Goal: Information Seeking & Learning: Learn about a topic

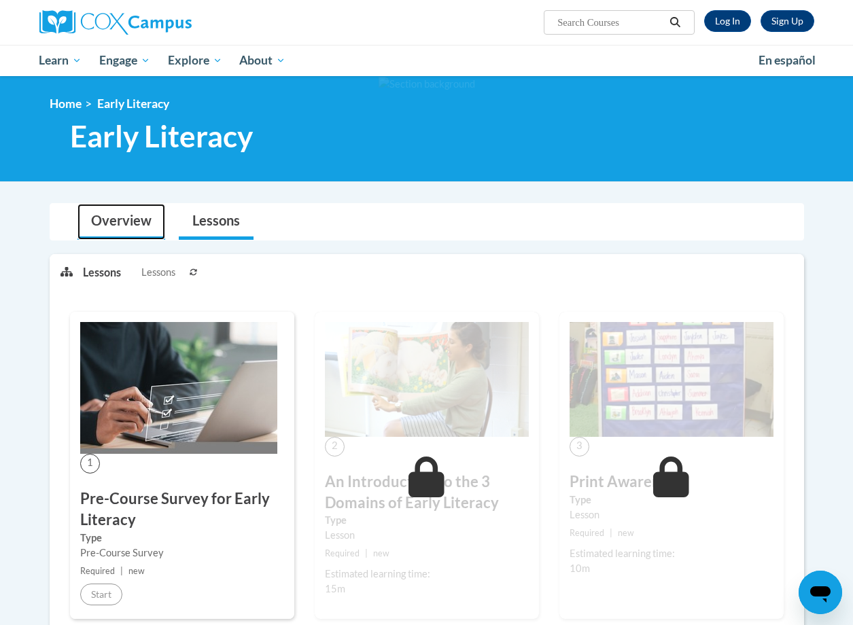
click at [126, 223] on link "Overview" at bounding box center [121, 222] width 88 height 36
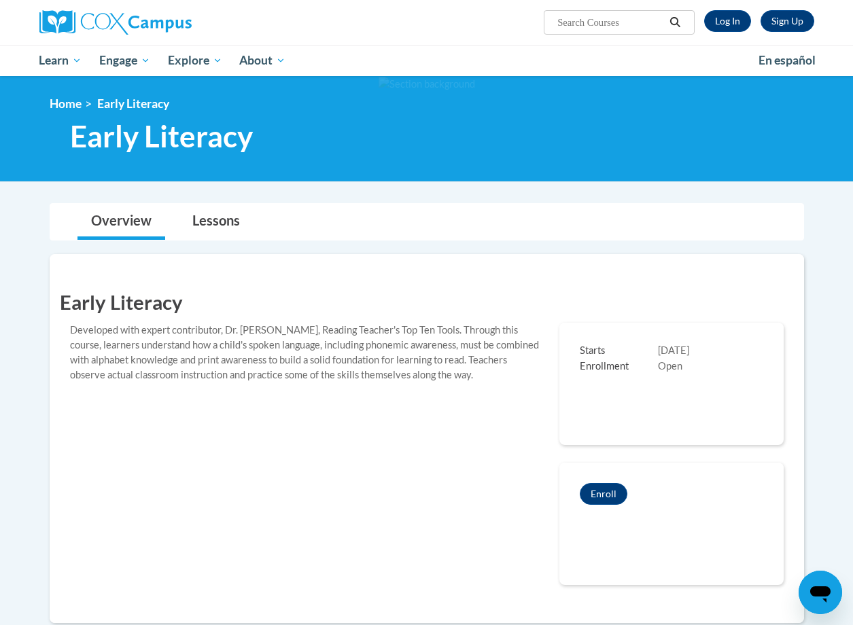
click at [82, 109] on li "Early Literacy" at bounding box center [126, 103] width 88 height 15
click at [65, 107] on link "Home" at bounding box center [66, 103] width 32 height 14
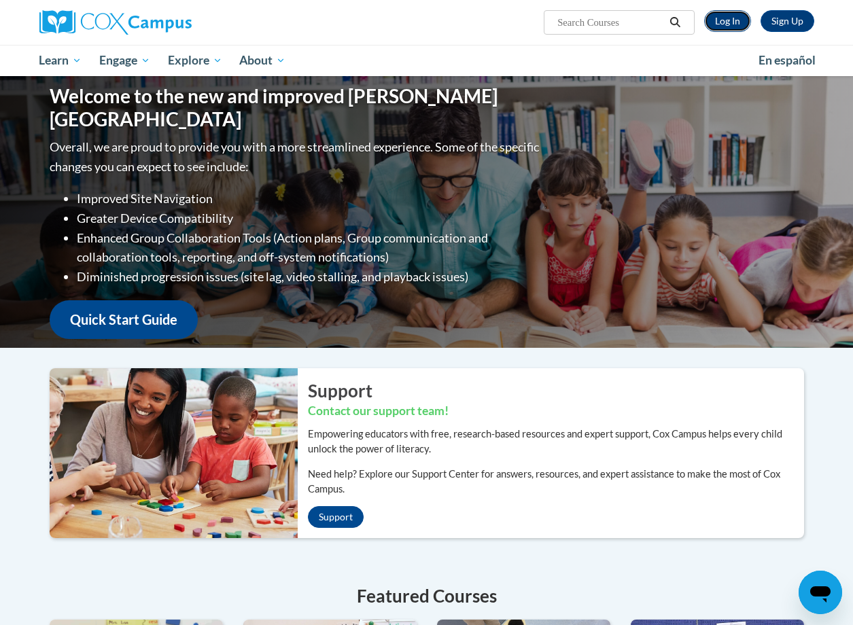
click at [713, 27] on link "Log In" at bounding box center [727, 21] width 47 height 22
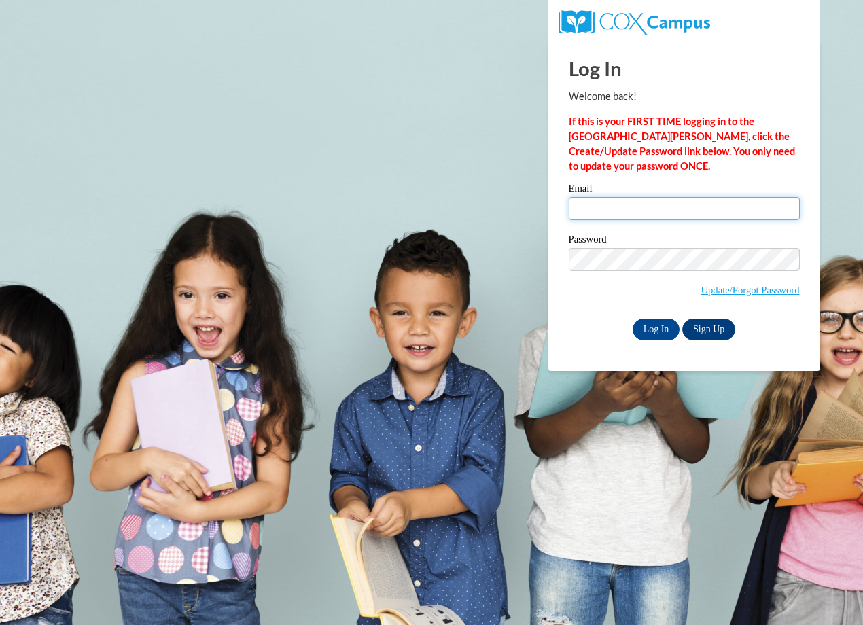
click at [680, 217] on input "Email" at bounding box center [684, 208] width 231 height 23
type input "rebecca.tucker@doe.k12.ga.us"
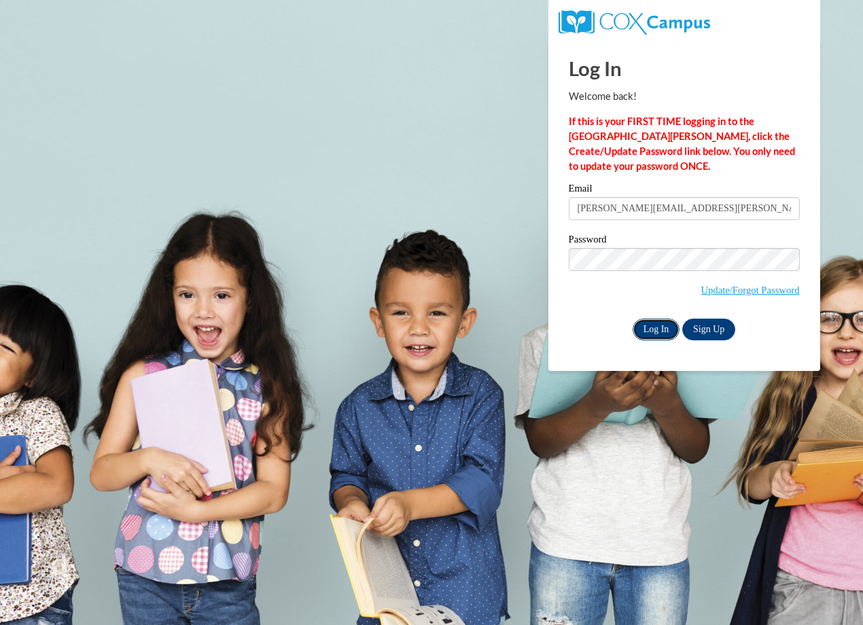
click at [660, 323] on input "Log In" at bounding box center [656, 330] width 48 height 22
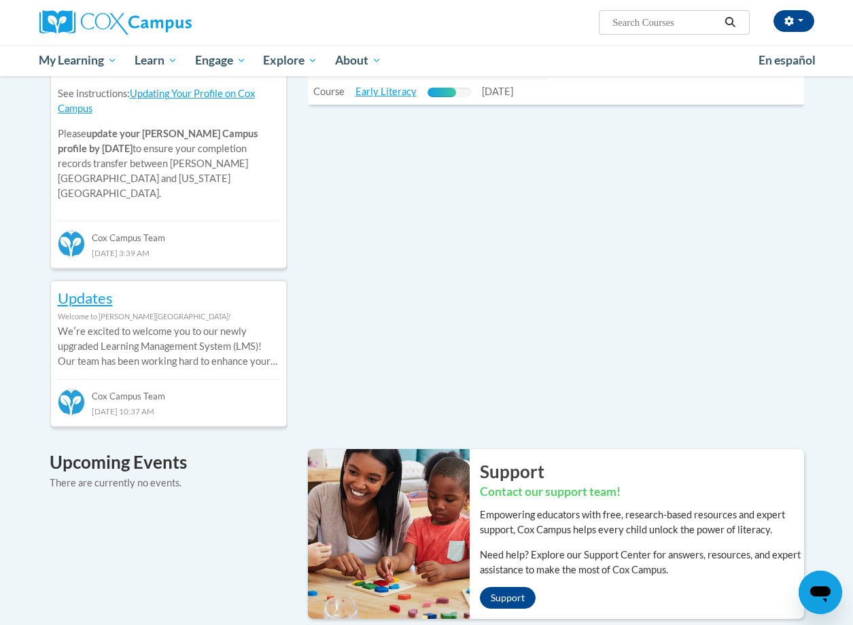
scroll to position [408, 0]
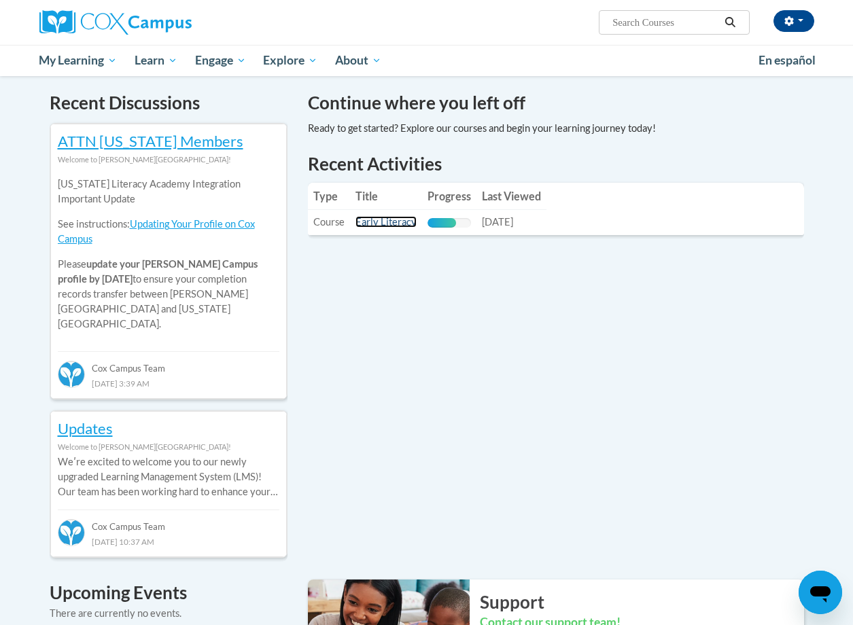
click at [404, 220] on link "Early Literacy" at bounding box center [385, 222] width 61 height 12
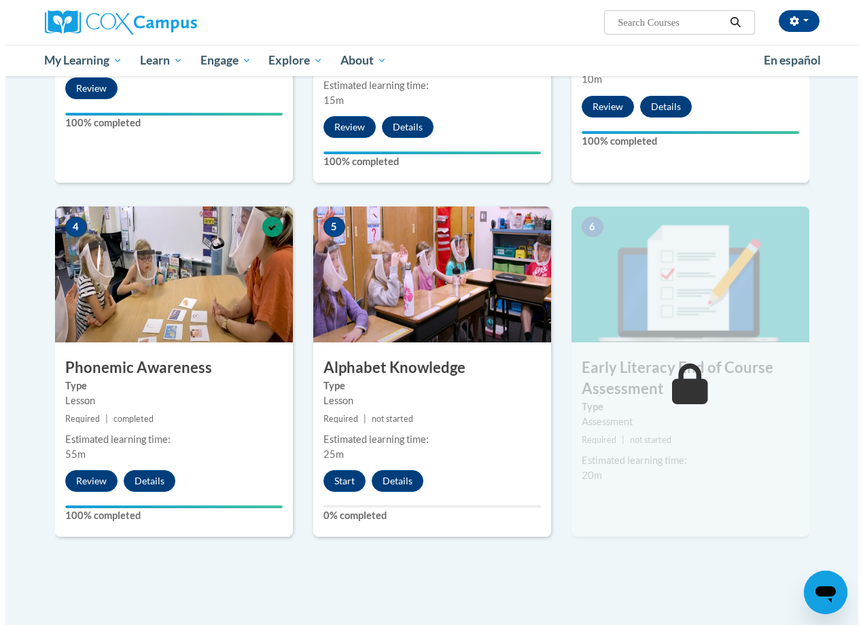
scroll to position [611, 0]
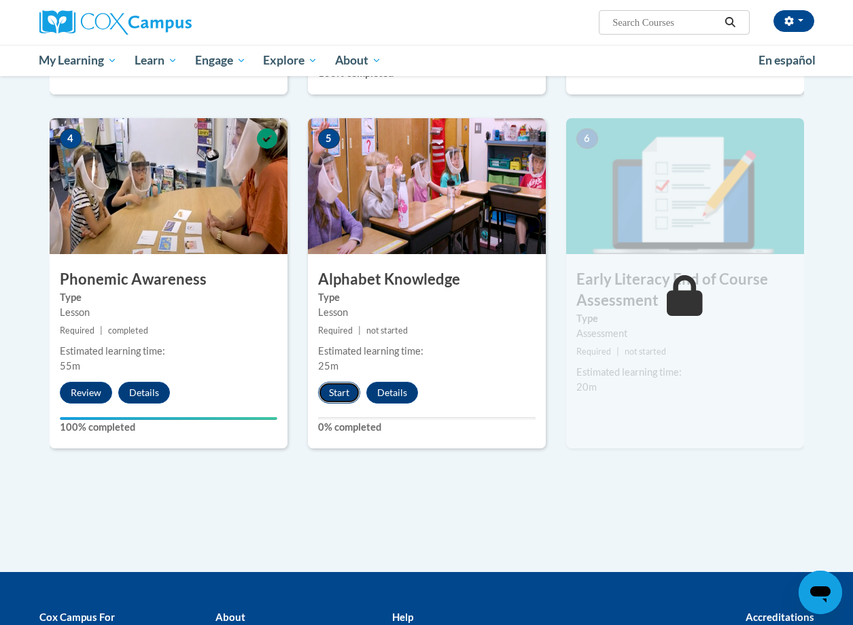
click at [345, 387] on button "Start" at bounding box center [339, 393] width 42 height 22
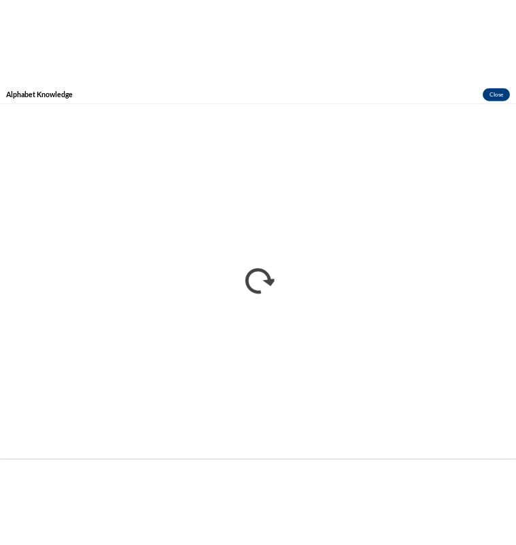
scroll to position [0, 0]
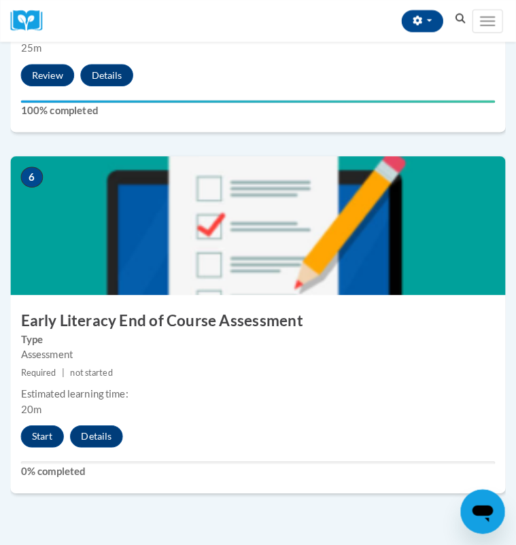
scroll to position [1910, 0]
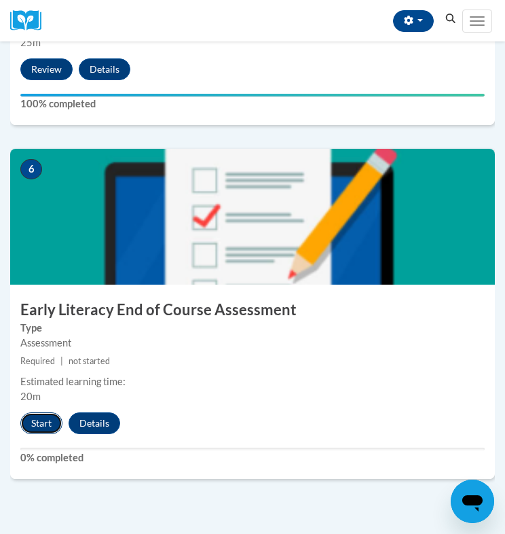
click at [35, 424] on button "Start" at bounding box center [41, 423] width 42 height 22
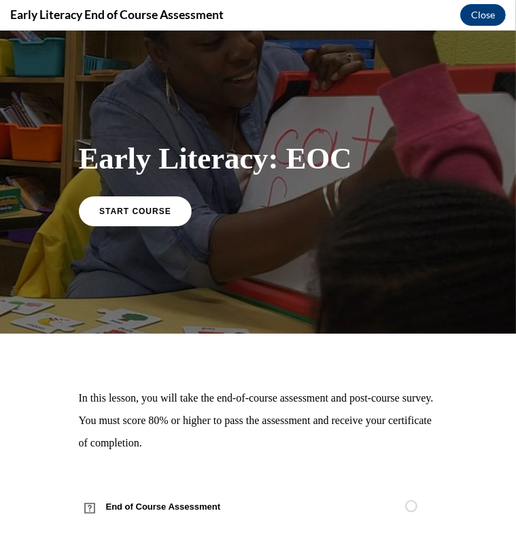
scroll to position [15, 0]
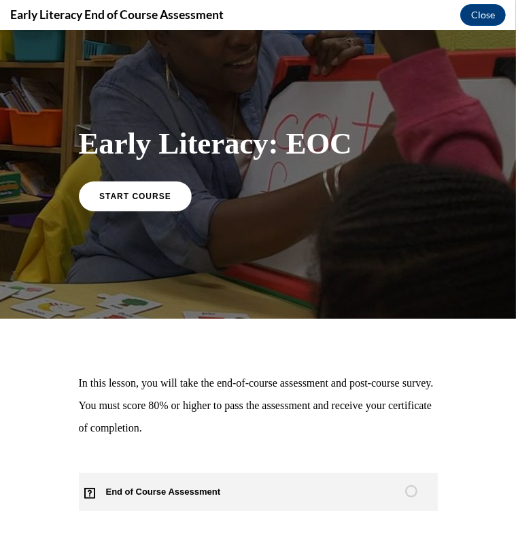
click at [176, 490] on span "End of Course Assessment" at bounding box center [171, 491] width 185 height 38
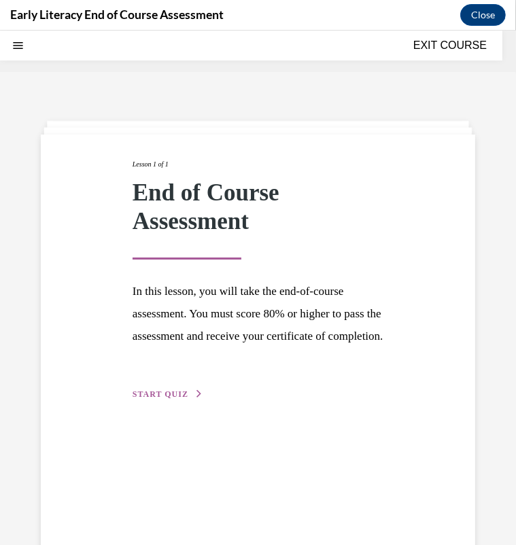
scroll to position [42, 0]
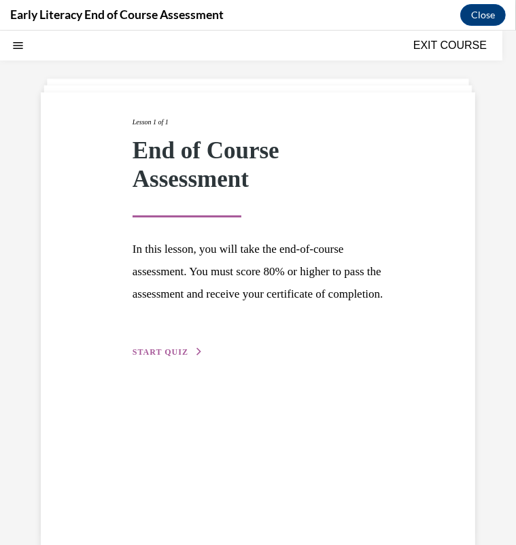
click at [167, 351] on div "Lesson 1 of 1 End of Course Assessment In this lesson, you will take the end-of…" at bounding box center [257, 236] width 271 height 243
click at [170, 356] on span "START QUIZ" at bounding box center [160, 351] width 56 height 10
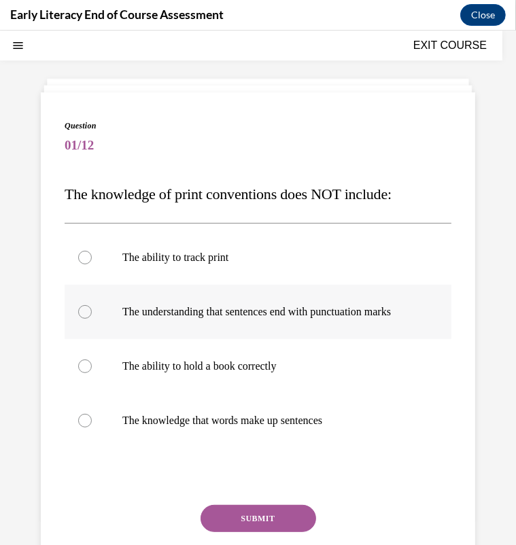
click at [272, 307] on p "The understanding that sentences end with punctuation marks" at bounding box center [269, 311] width 295 height 14
click at [245, 527] on button "SUBMIT" at bounding box center [257, 517] width 115 height 27
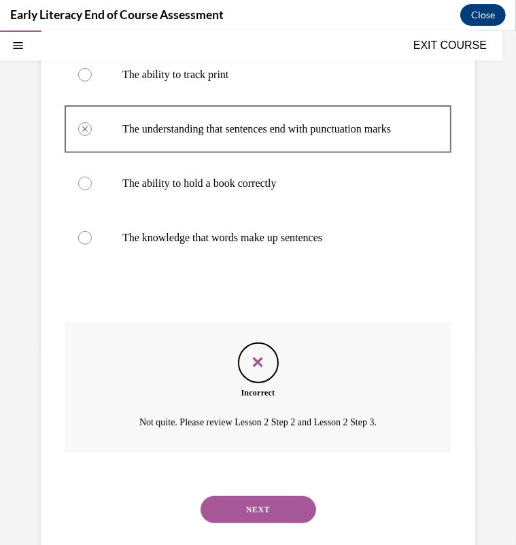
scroll to position [271, 0]
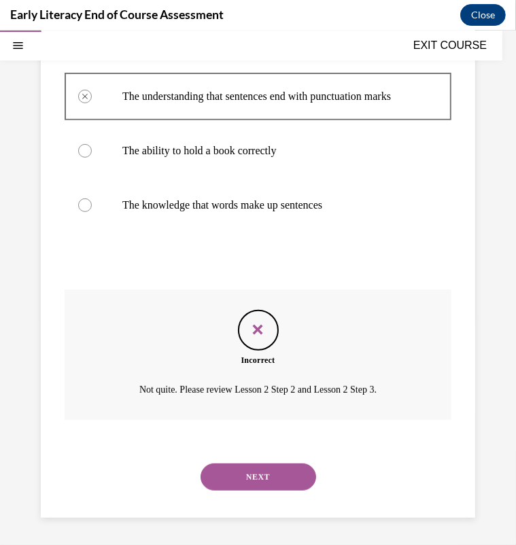
click at [248, 472] on button "NEXT" at bounding box center [257, 476] width 115 height 27
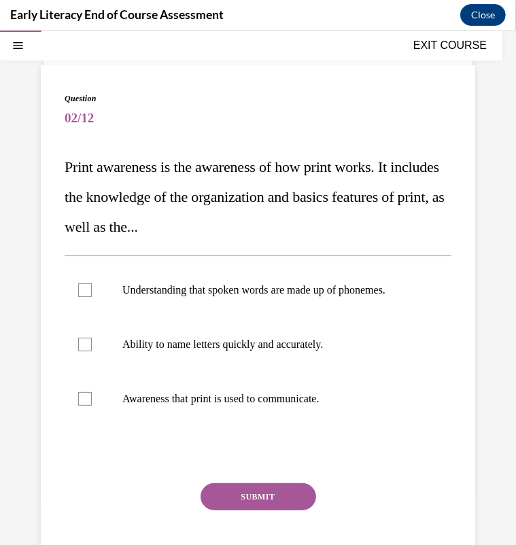
scroll to position [70, 0]
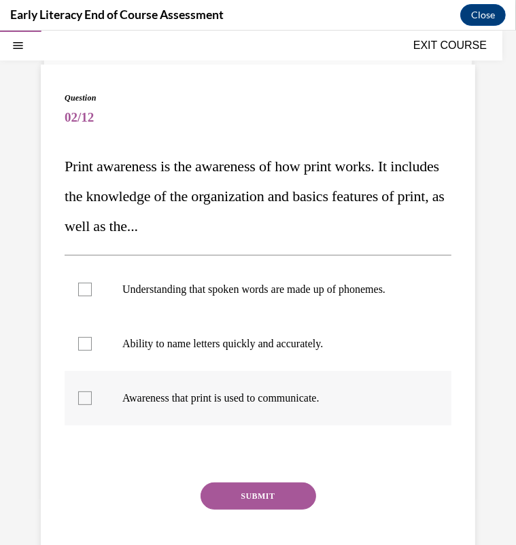
click at [233, 404] on p "Awareness that print is used to communicate." at bounding box center [269, 398] width 295 height 14
click at [238, 499] on button "SUBMIT" at bounding box center [257, 495] width 115 height 27
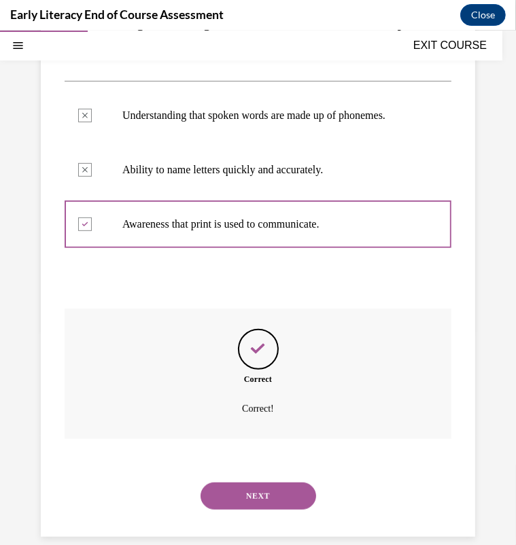
scroll to position [276, 0]
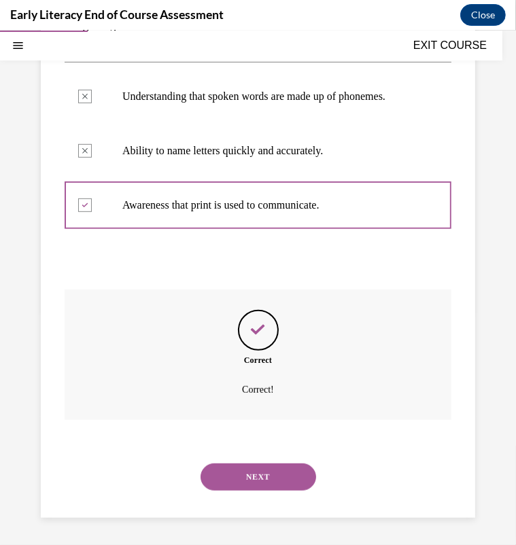
click at [243, 478] on button "NEXT" at bounding box center [257, 476] width 115 height 27
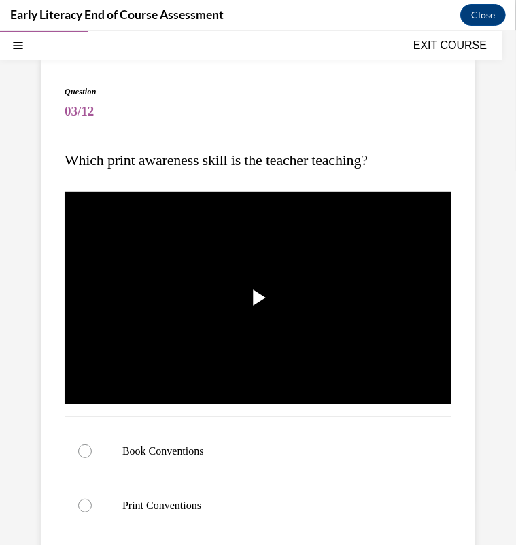
scroll to position [76, 0]
click at [258, 297] on span "Video player" at bounding box center [258, 297] width 0 height 0
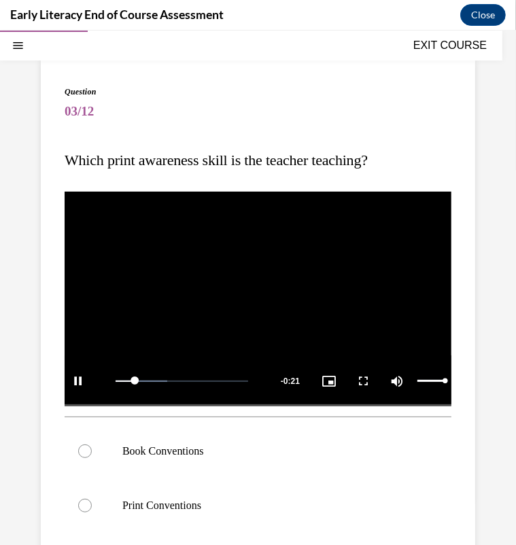
click at [427, 373] on div "Mute" at bounding box center [417, 380] width 68 height 51
click at [190, 256] on video "Video player" at bounding box center [258, 296] width 387 height 217
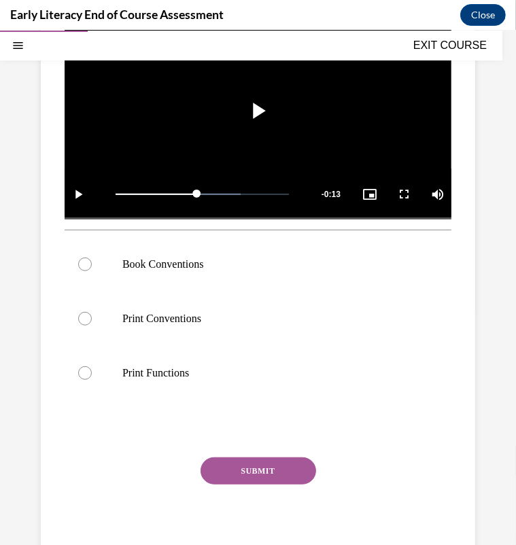
scroll to position [264, 0]
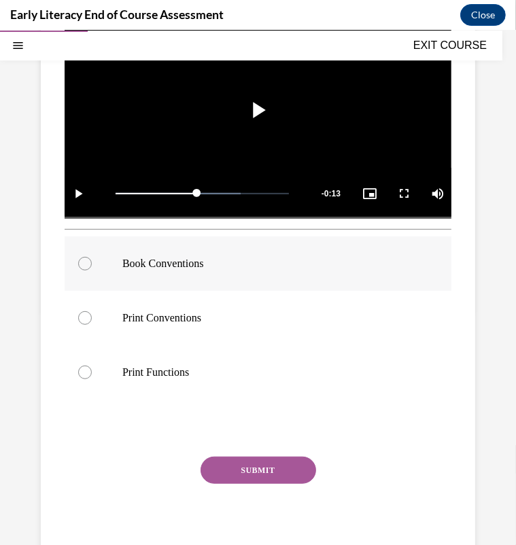
click at [190, 245] on div at bounding box center [258, 263] width 387 height 54
click at [230, 460] on button "SUBMIT" at bounding box center [257, 469] width 115 height 27
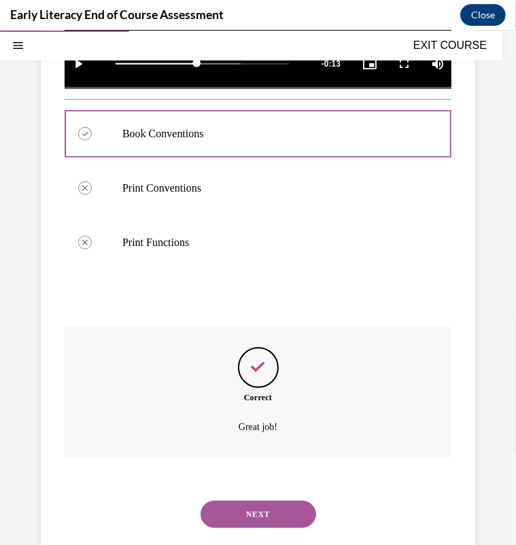
scroll to position [425, 0]
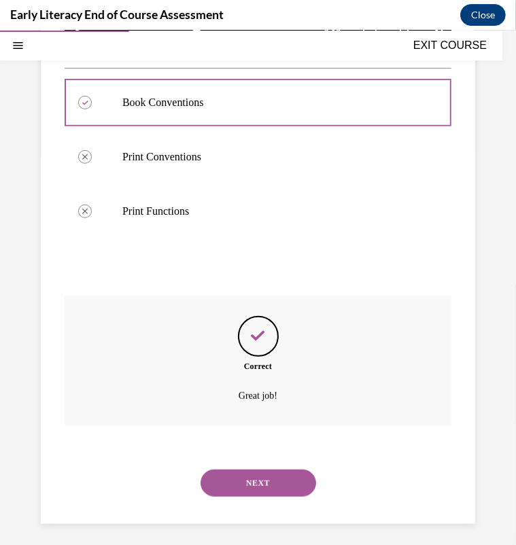
click at [230, 460] on div "NEXT" at bounding box center [258, 482] width 387 height 54
click at [228, 472] on button "NEXT" at bounding box center [257, 482] width 115 height 27
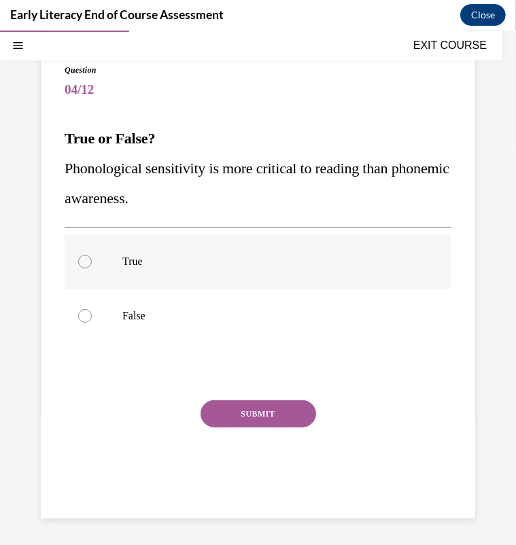
click at [268, 268] on div at bounding box center [258, 261] width 387 height 54
click at [257, 405] on button "SUBMIT" at bounding box center [257, 412] width 115 height 27
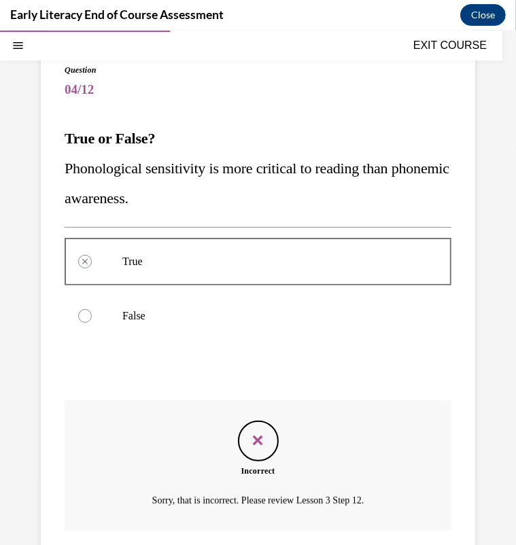
scroll to position [209, 0]
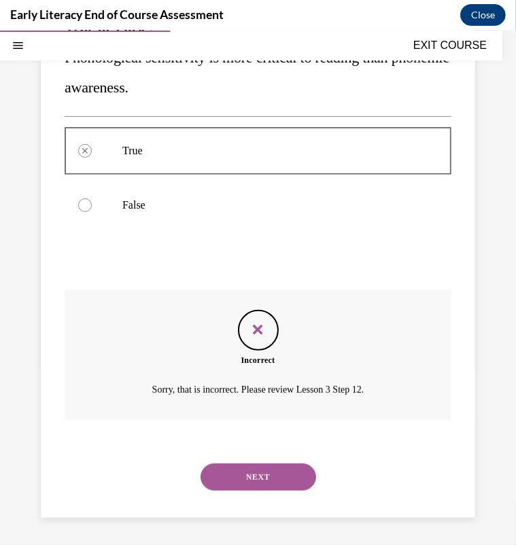
click at [253, 480] on button "NEXT" at bounding box center [257, 476] width 115 height 27
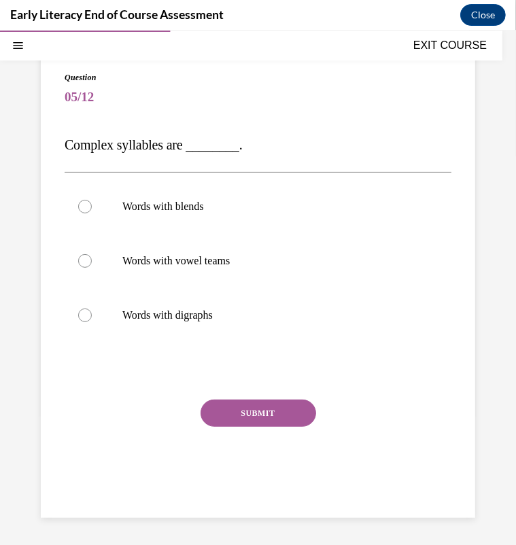
scroll to position [90, 0]
click at [261, 200] on p "Words with blends" at bounding box center [269, 207] width 295 height 14
click at [250, 408] on button "SUBMIT" at bounding box center [257, 412] width 115 height 27
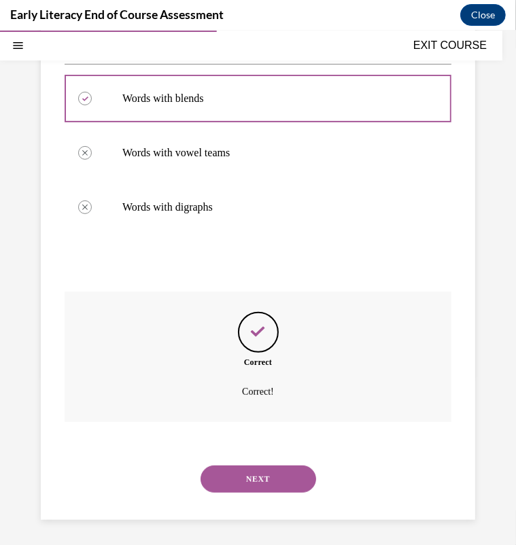
scroll to position [200, 0]
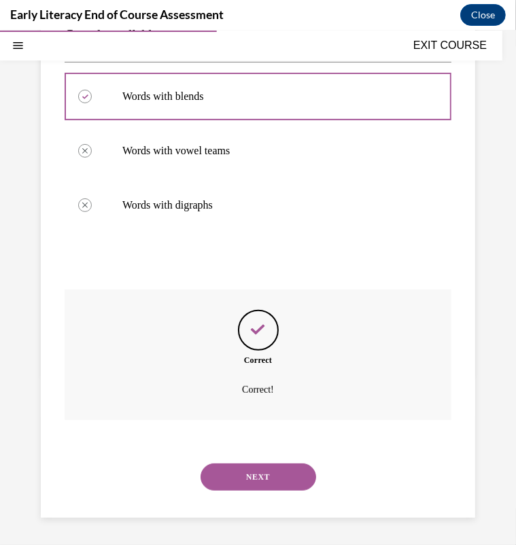
click at [251, 474] on button "NEXT" at bounding box center [257, 476] width 115 height 27
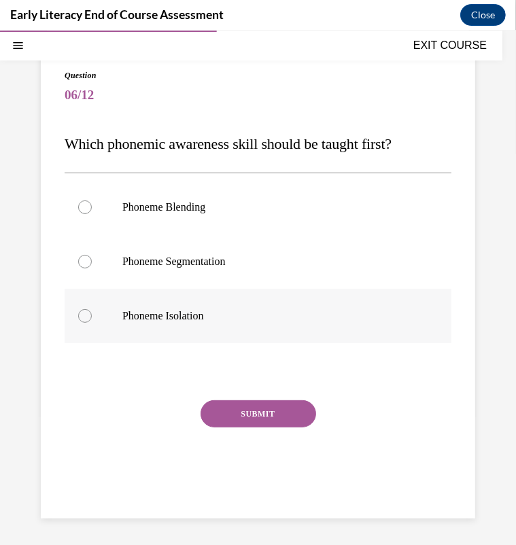
click at [185, 300] on div at bounding box center [258, 315] width 387 height 54
click at [237, 413] on button "SUBMIT" at bounding box center [257, 412] width 115 height 27
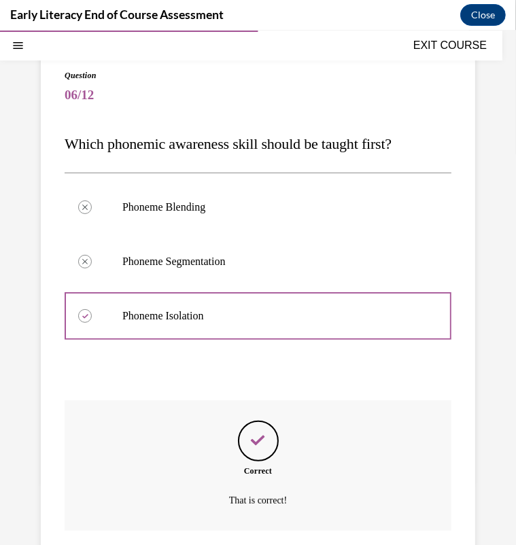
scroll to position [203, 0]
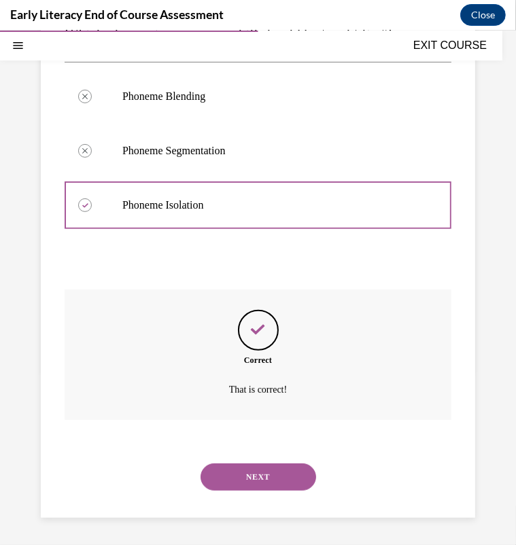
click at [274, 465] on button "NEXT" at bounding box center [257, 476] width 115 height 27
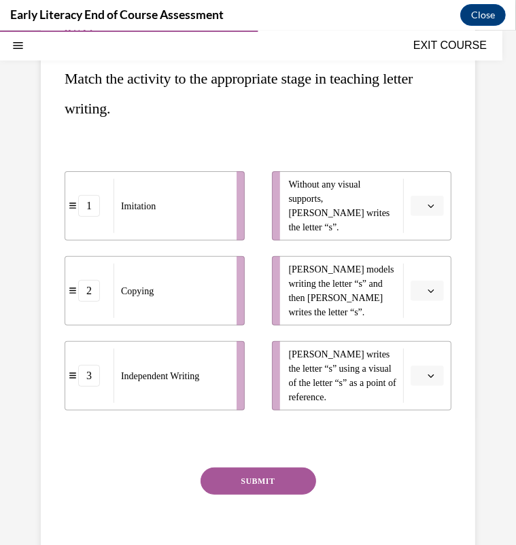
scroll to position [158, 0]
drag, startPoint x: 324, startPoint y: 317, endPoint x: 306, endPoint y: 310, distance: 19.8
click at [306, 310] on span "Mr. Brown models writing the letter “s” and then Tina writes the letter “s”." at bounding box center [343, 290] width 108 height 57
click at [461, 268] on div "Question 07/12 Match the activity to the appropriate stage in teaching letter w…" at bounding box center [258, 280] width 434 height 609
click at [428, 290] on icon "button" at bounding box center [431, 290] width 6 height 3
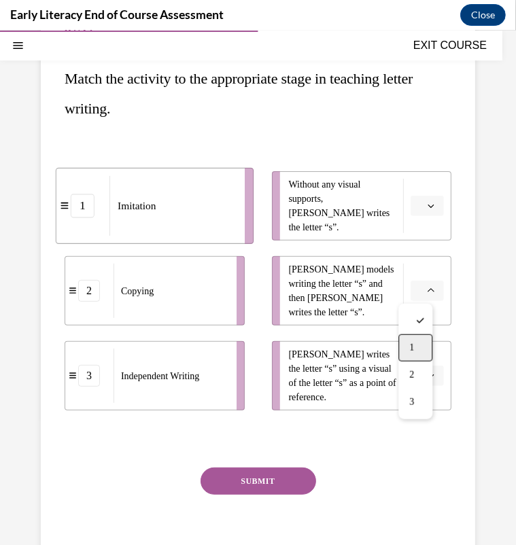
click at [412, 342] on span "1" at bounding box center [411, 347] width 5 height 11
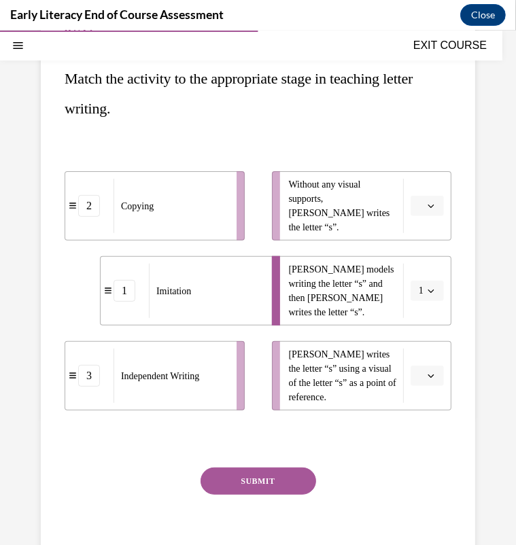
click at [415, 373] on button "button" at bounding box center [426, 375] width 33 height 20
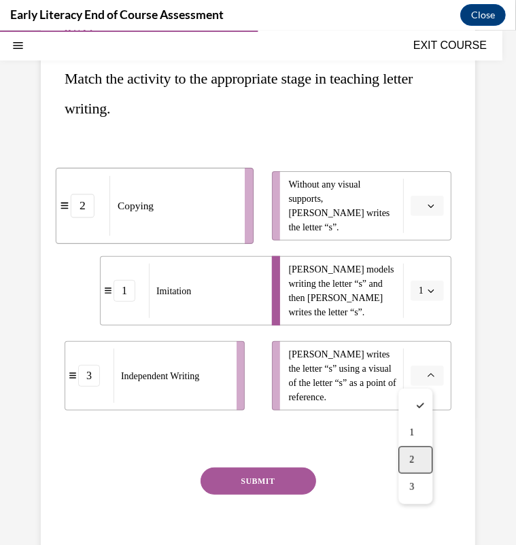
click at [418, 446] on div "2" at bounding box center [415, 459] width 34 height 27
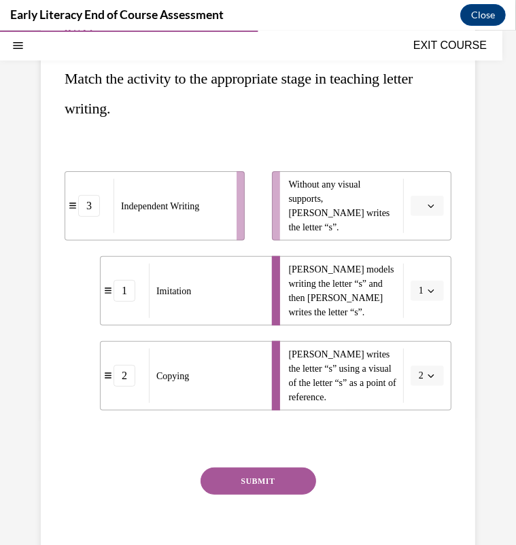
click at [426, 206] on span "button" at bounding box center [431, 205] width 10 height 10
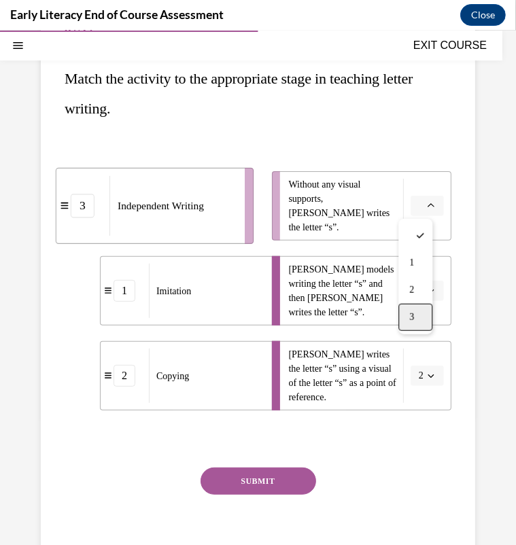
click at [402, 320] on div "3" at bounding box center [415, 316] width 34 height 27
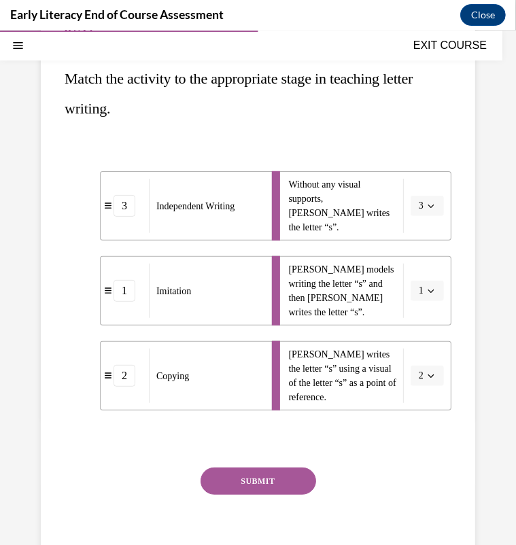
click at [280, 467] on button "SUBMIT" at bounding box center [257, 480] width 115 height 27
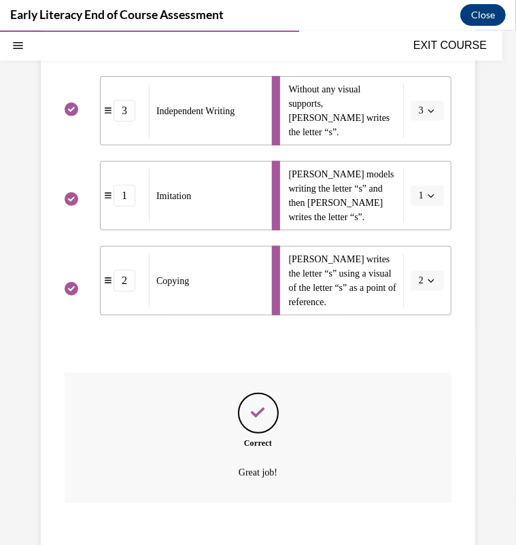
scroll to position [336, 0]
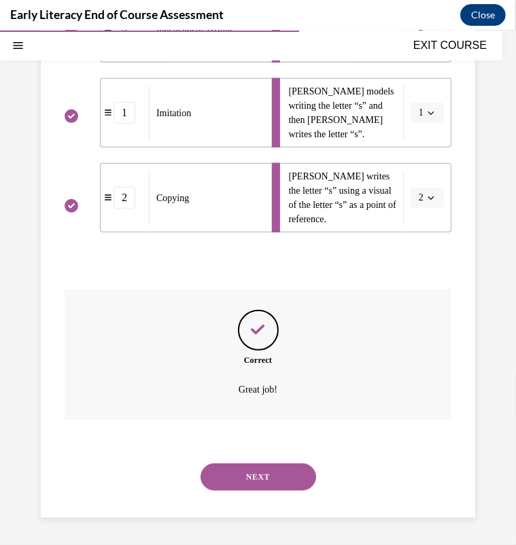
click at [280, 466] on button "NEXT" at bounding box center [257, 476] width 115 height 27
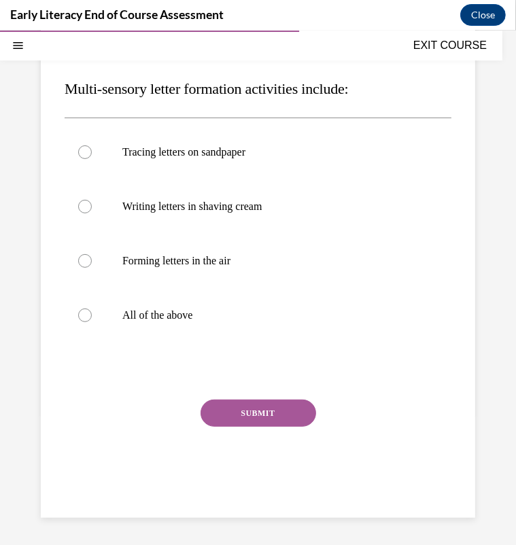
scroll to position [124, 0]
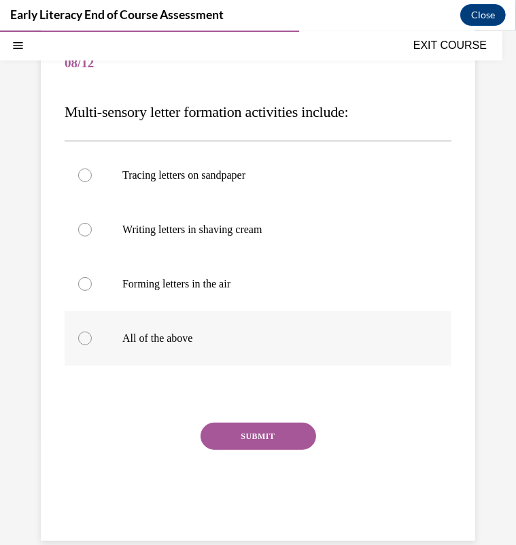
click at [186, 326] on div at bounding box center [258, 337] width 387 height 54
click at [255, 426] on button "SUBMIT" at bounding box center [257, 435] width 115 height 27
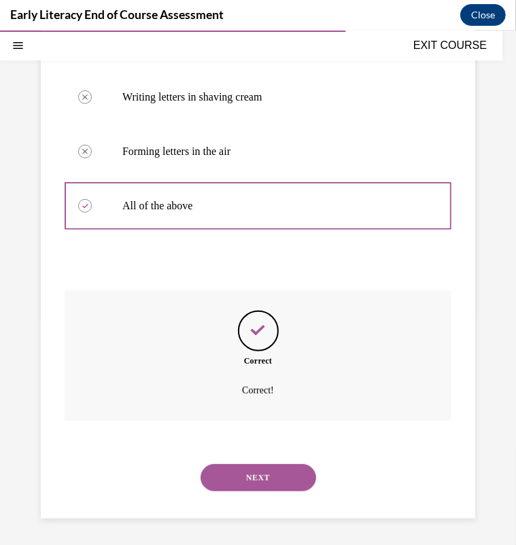
scroll to position [257, 0]
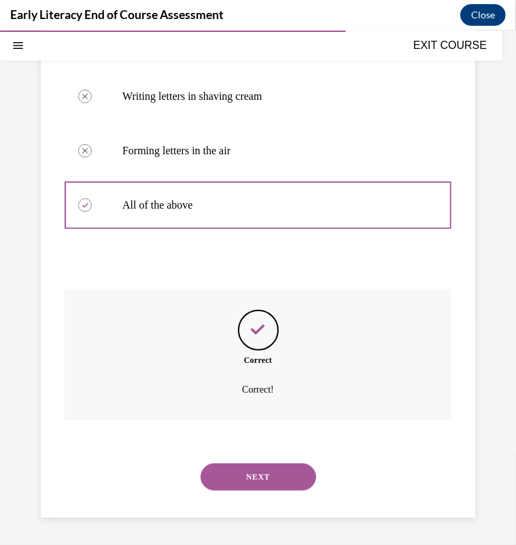
click at [255, 481] on button "NEXT" at bounding box center [257, 476] width 115 height 27
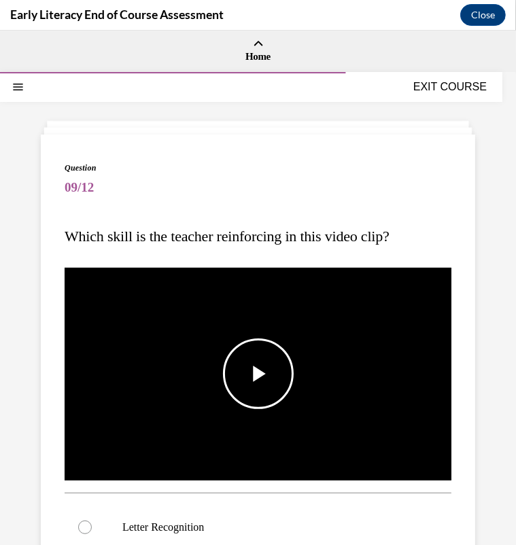
click at [258, 373] on span "Video player" at bounding box center [258, 373] width 0 height 0
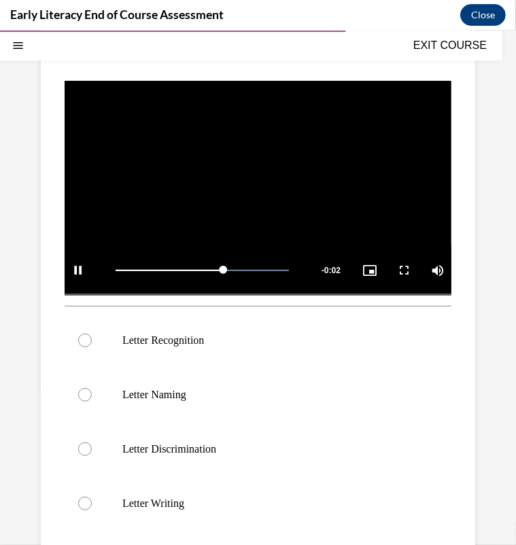
scroll to position [192, 0]
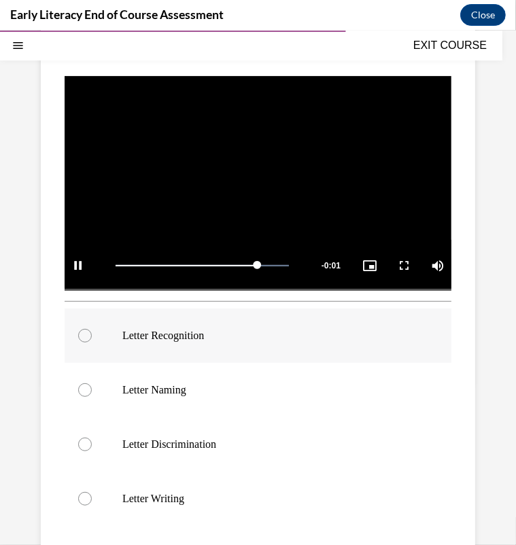
click at [271, 336] on div at bounding box center [258, 335] width 387 height 54
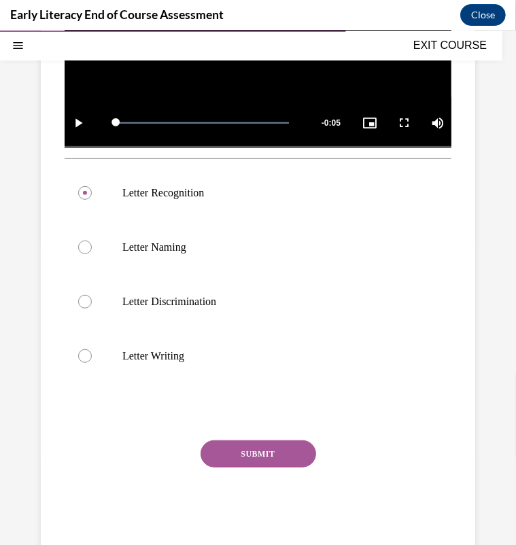
click at [264, 440] on button "SUBMIT" at bounding box center [257, 453] width 115 height 27
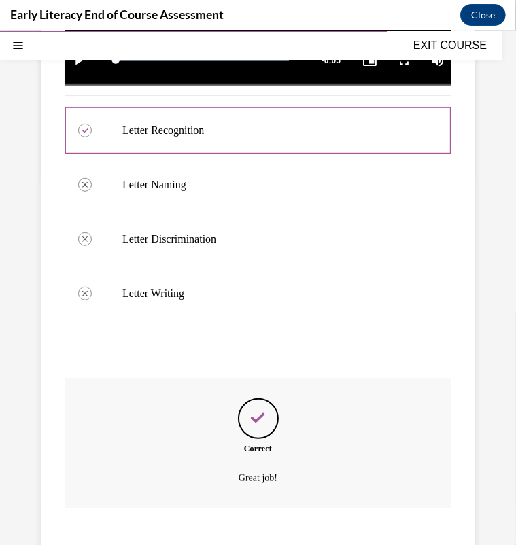
scroll to position [479, 0]
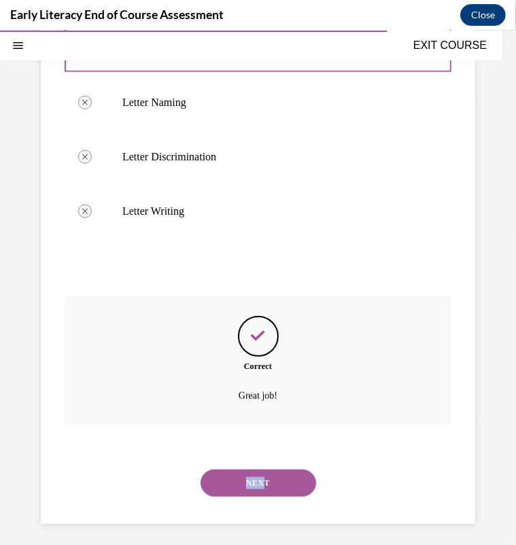
click at [261, 463] on div "NEXT" at bounding box center [258, 482] width 387 height 54
click at [261, 469] on button "NEXT" at bounding box center [257, 482] width 115 height 27
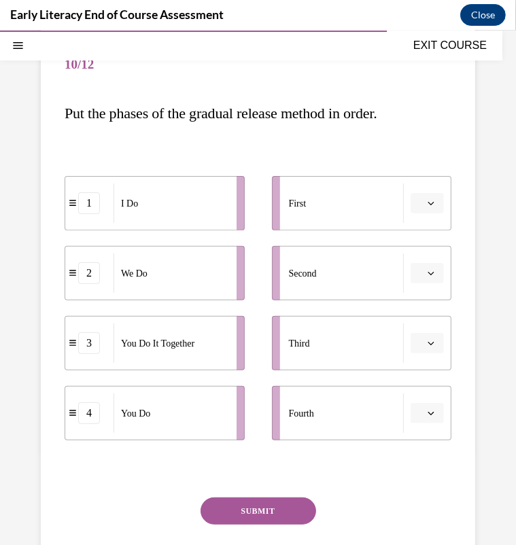
scroll to position [124, 0]
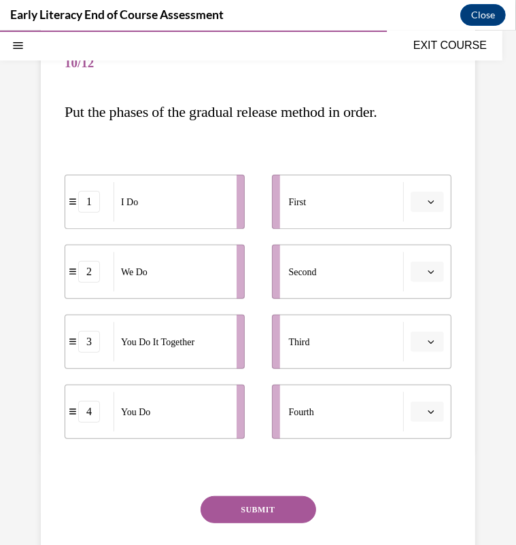
click at [435, 200] on li "First" at bounding box center [362, 201] width 180 height 54
click at [416, 206] on button "button" at bounding box center [426, 201] width 33 height 20
click at [409, 253] on span "1" at bounding box center [411, 258] width 5 height 11
click at [427, 268] on icon "button" at bounding box center [430, 271] width 7 height 7
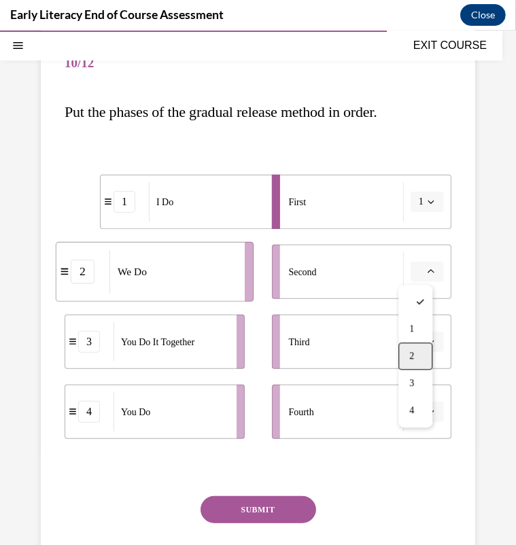
click at [410, 358] on span "2" at bounding box center [411, 355] width 5 height 11
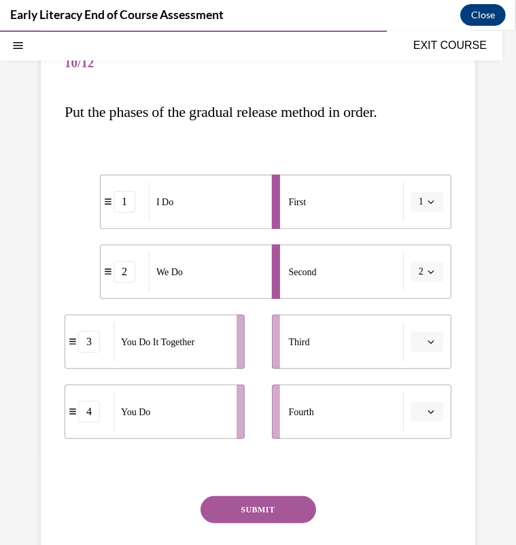
click at [418, 335] on span "Please select an option" at bounding box center [420, 341] width 5 height 14
click at [416, 456] on div "3" at bounding box center [415, 452] width 34 height 27
click at [427, 409] on icon "button" at bounding box center [430, 411] width 7 height 7
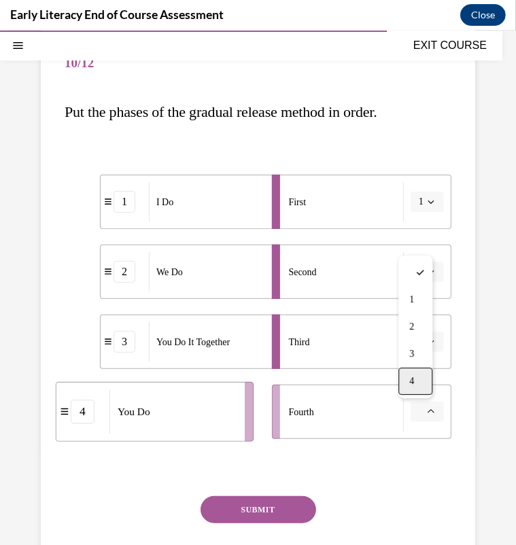
click at [413, 385] on span "4" at bounding box center [411, 380] width 5 height 11
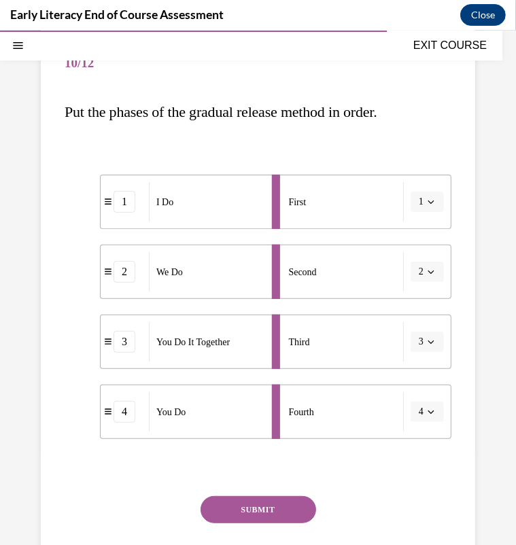
click at [268, 515] on button "SUBMIT" at bounding box center [257, 508] width 115 height 27
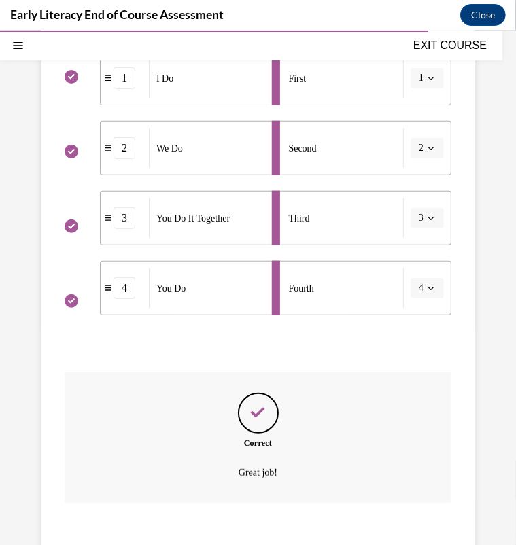
scroll to position [331, 0]
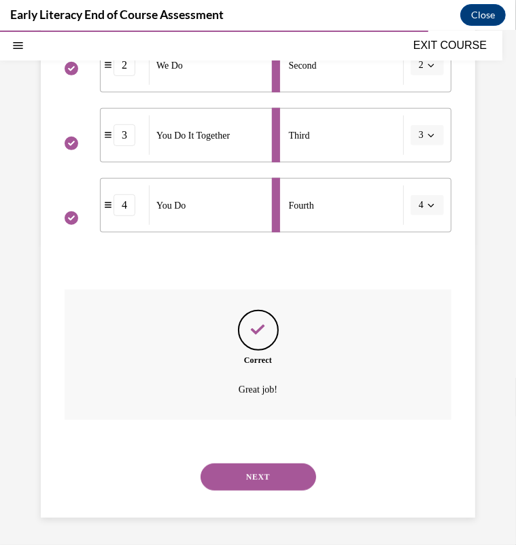
click at [269, 455] on div "NEXT" at bounding box center [258, 476] width 387 height 54
click at [267, 473] on button "NEXT" at bounding box center [257, 476] width 115 height 27
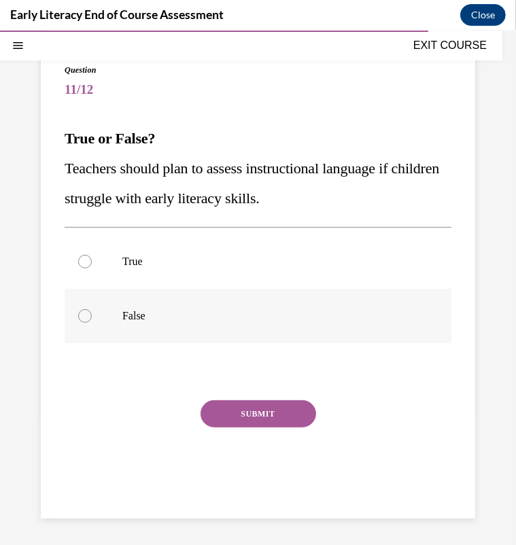
click at [197, 316] on p "False" at bounding box center [269, 315] width 295 height 14
click at [233, 404] on button "SUBMIT" at bounding box center [257, 412] width 115 height 27
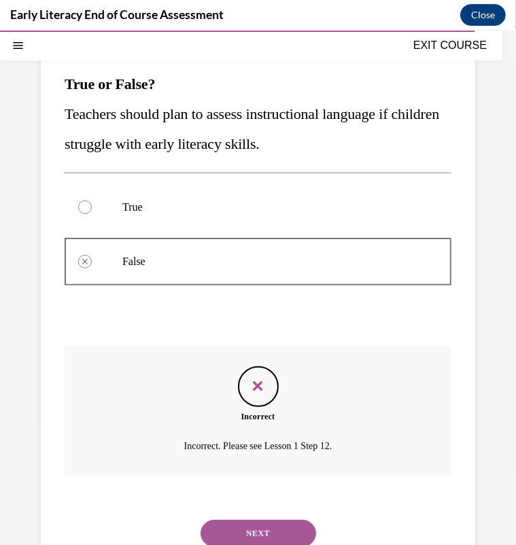
scroll to position [209, 0]
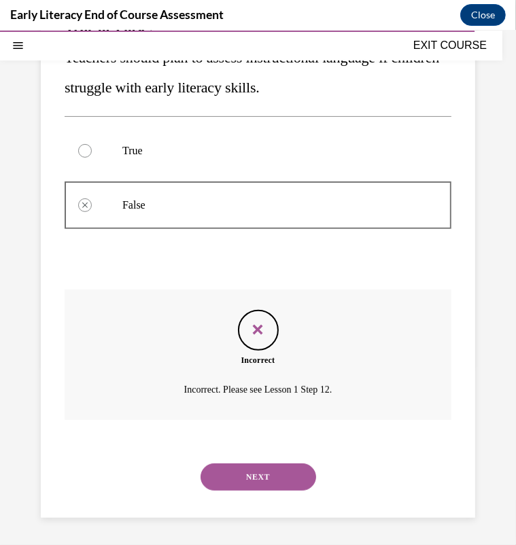
click at [250, 481] on button "NEXT" at bounding box center [257, 476] width 115 height 27
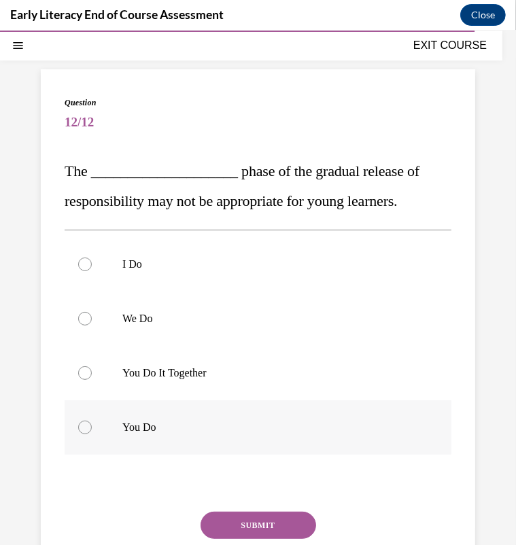
scroll to position [67, 0]
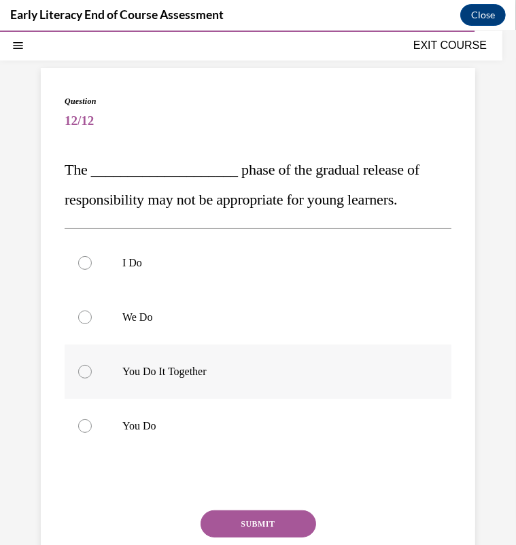
click at [213, 376] on p "You Do It Together" at bounding box center [269, 371] width 295 height 14
click at [215, 515] on button "SUBMIT" at bounding box center [257, 522] width 115 height 27
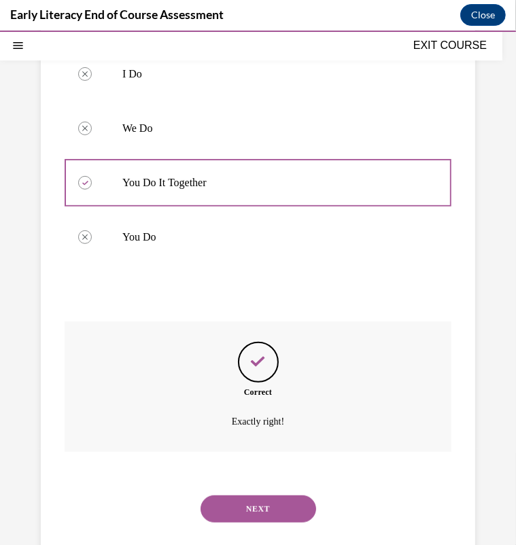
scroll to position [287, 0]
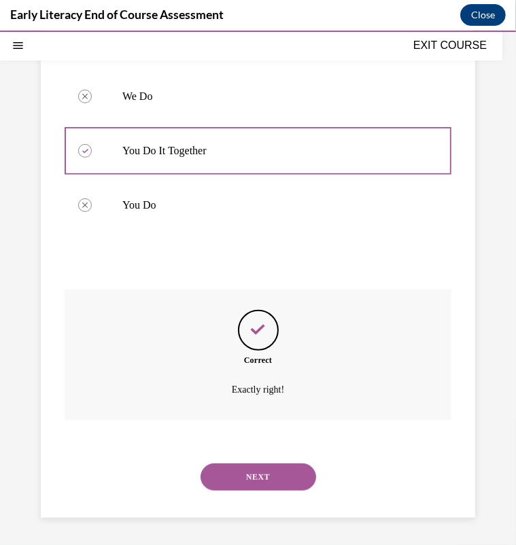
click at [231, 486] on button "NEXT" at bounding box center [257, 476] width 115 height 27
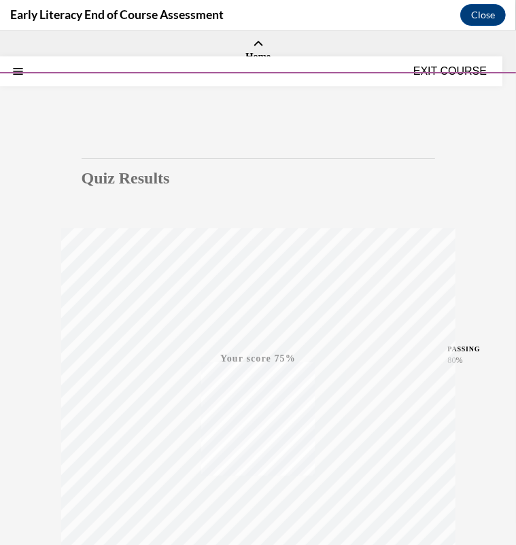
scroll to position [163, 0]
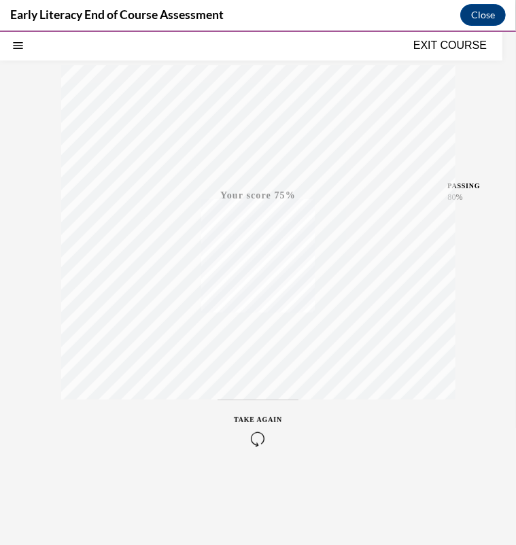
click at [255, 448] on button "TAKE AGAIN" at bounding box center [257, 429] width 81 height 61
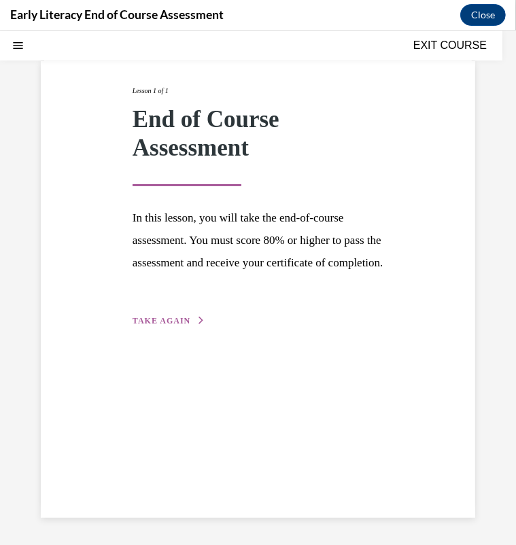
click at [161, 325] on span "TAKE AGAIN" at bounding box center [161, 320] width 58 height 10
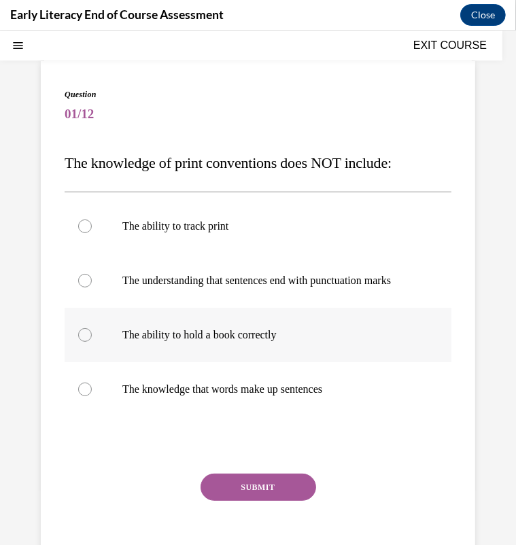
click at [162, 338] on div at bounding box center [258, 334] width 387 height 54
click at [265, 395] on p "The knowledge that words make up sentences" at bounding box center [269, 389] width 295 height 14
click at [285, 341] on p "The ability to hold a book correctly" at bounding box center [269, 334] width 295 height 14
click at [262, 521] on div "SUBMIT" at bounding box center [258, 507] width 387 height 68
click at [259, 500] on button "SUBMIT" at bounding box center [257, 486] width 115 height 27
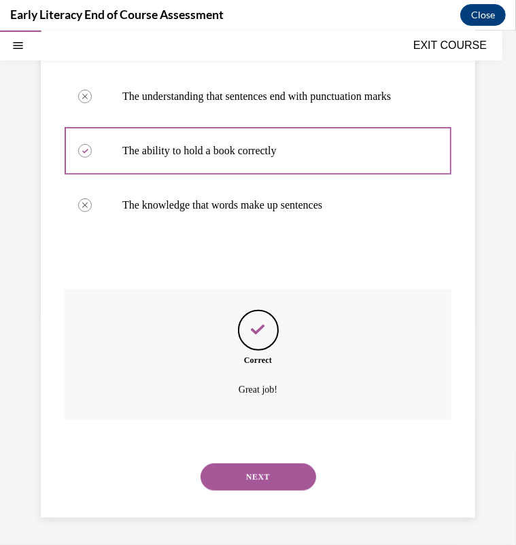
scroll to position [271, 0]
click at [260, 476] on button "NEXT" at bounding box center [257, 476] width 115 height 27
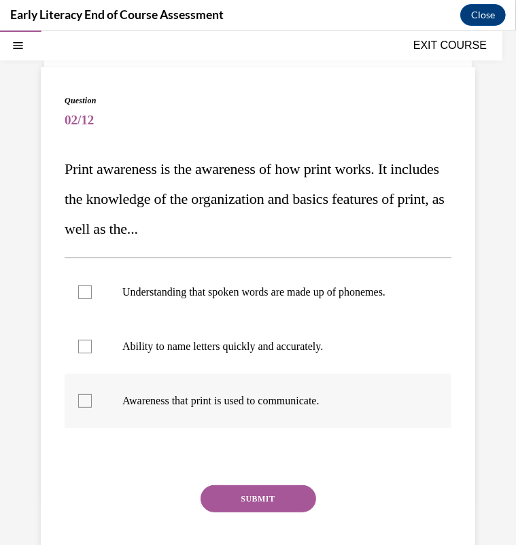
scroll to position [68, 0]
click at [235, 406] on p "Awareness that print is used to communicate." at bounding box center [269, 400] width 295 height 14
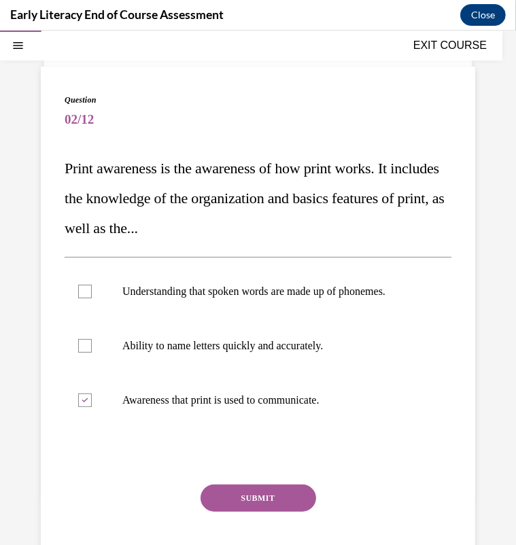
click at [242, 509] on button "SUBMIT" at bounding box center [257, 497] width 115 height 27
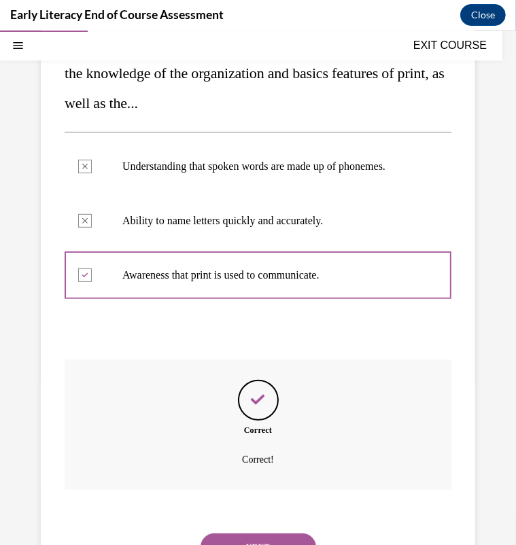
scroll to position [276, 0]
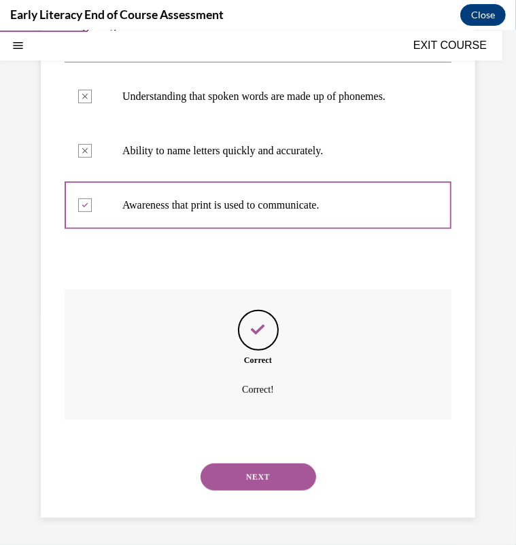
click at [229, 469] on button "NEXT" at bounding box center [257, 476] width 115 height 27
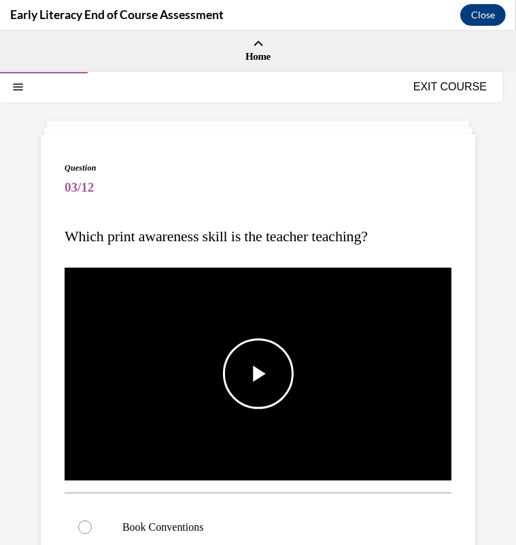
click at [258, 373] on span "Video player" at bounding box center [258, 373] width 0 height 0
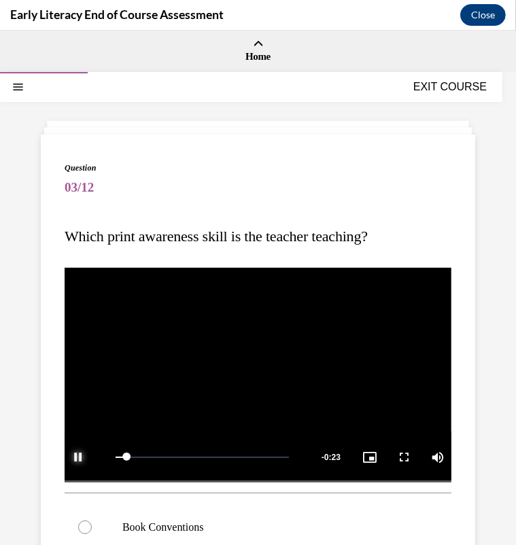
click at [79, 456] on span "Video player" at bounding box center [78, 456] width 27 height 0
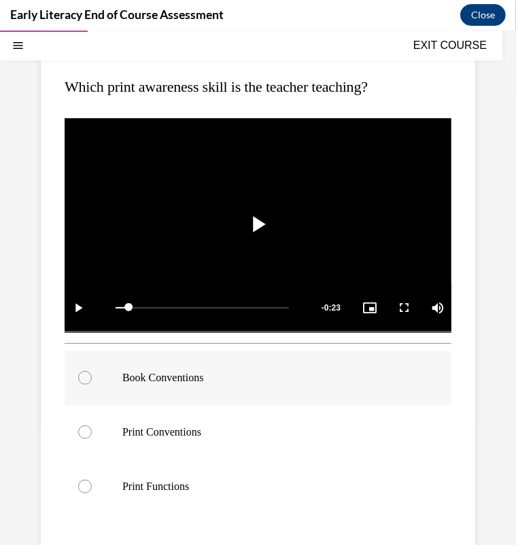
click at [187, 372] on p "Book Conventions" at bounding box center [269, 377] width 295 height 14
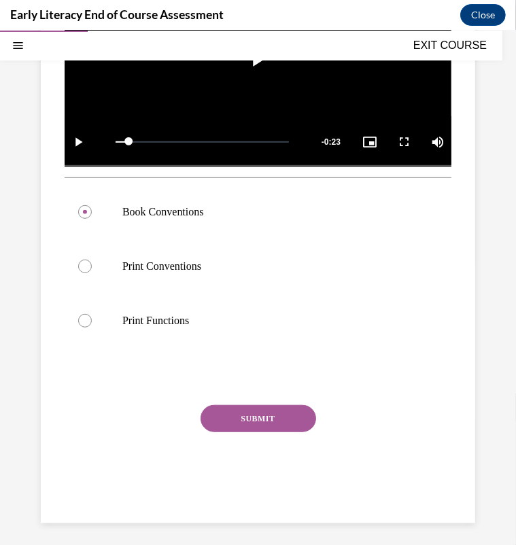
click at [230, 412] on button "SUBMIT" at bounding box center [257, 417] width 115 height 27
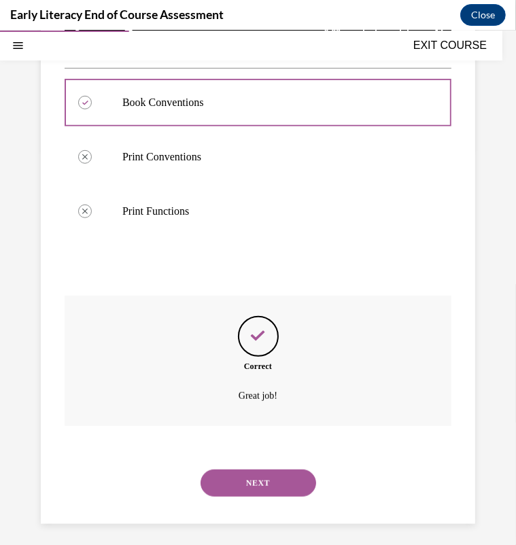
click at [238, 471] on button "NEXT" at bounding box center [257, 482] width 115 height 27
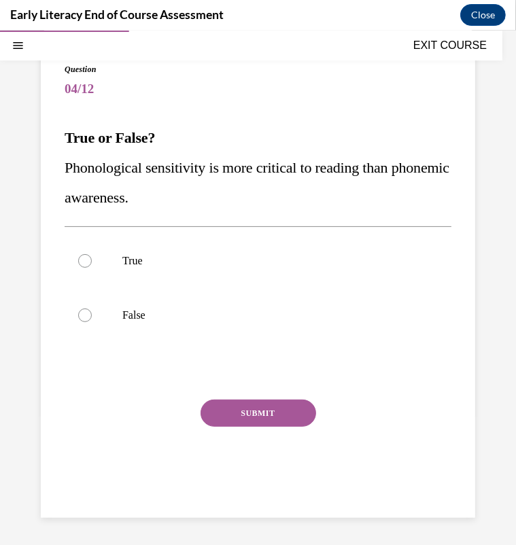
scroll to position [98, 0]
click at [221, 311] on p "False" at bounding box center [269, 315] width 295 height 14
click at [229, 410] on button "SUBMIT" at bounding box center [257, 412] width 115 height 27
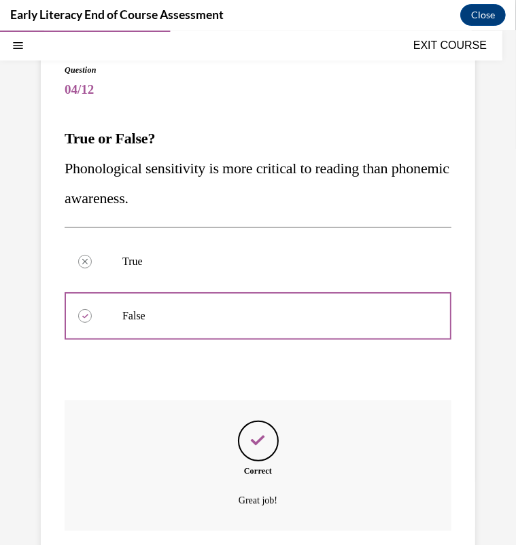
scroll to position [209, 0]
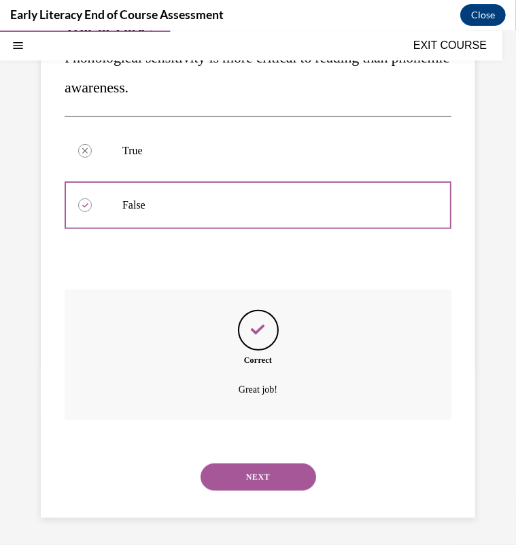
click at [245, 463] on button "NEXT" at bounding box center [257, 476] width 115 height 27
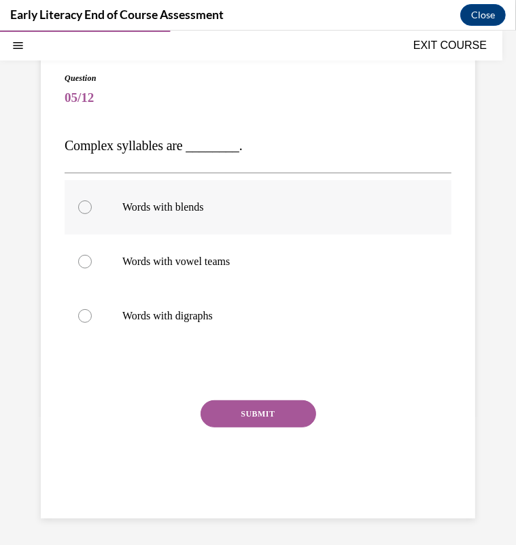
click at [217, 211] on p "Words with blends" at bounding box center [269, 207] width 295 height 14
click at [231, 408] on button "SUBMIT" at bounding box center [257, 412] width 115 height 27
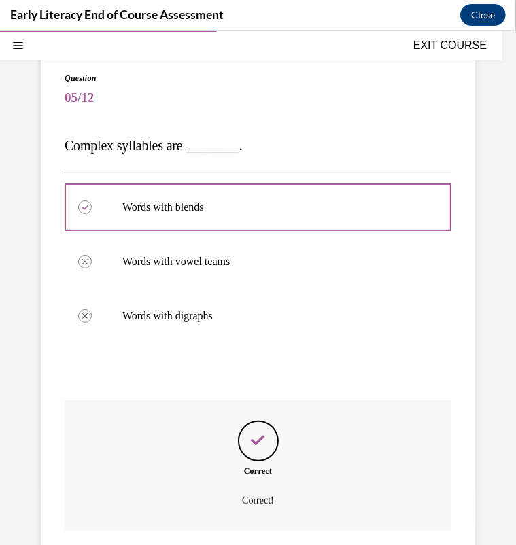
scroll to position [200, 0]
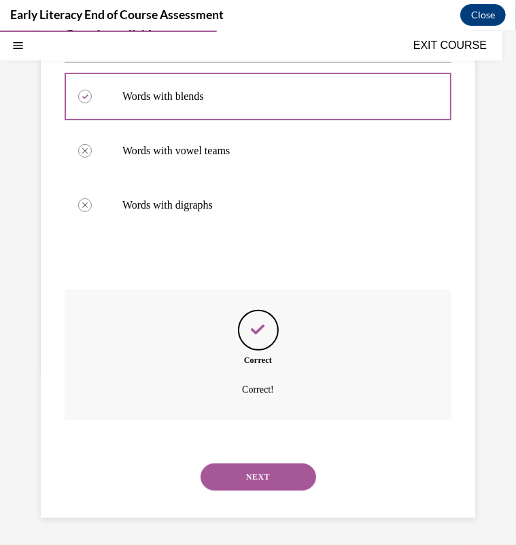
click at [243, 465] on button "NEXT" at bounding box center [257, 476] width 115 height 27
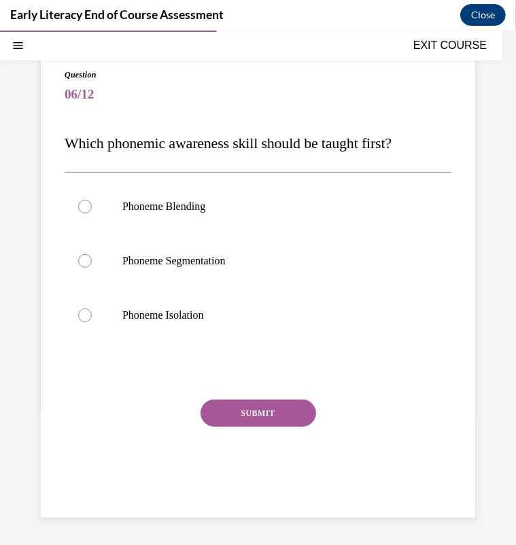
scroll to position [92, 0]
click at [223, 323] on div at bounding box center [258, 315] width 387 height 54
click at [224, 408] on button "SUBMIT" at bounding box center [257, 412] width 115 height 27
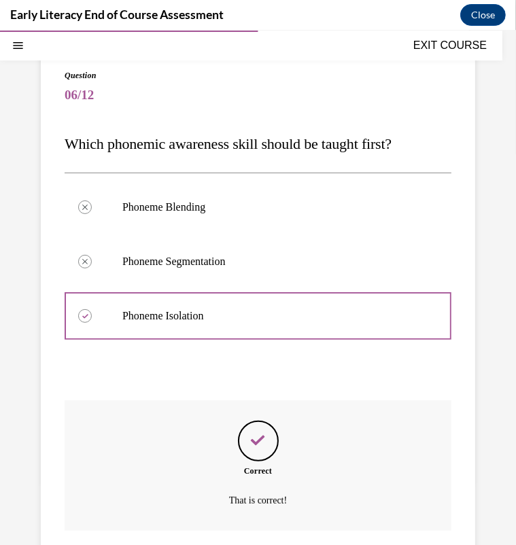
scroll to position [203, 0]
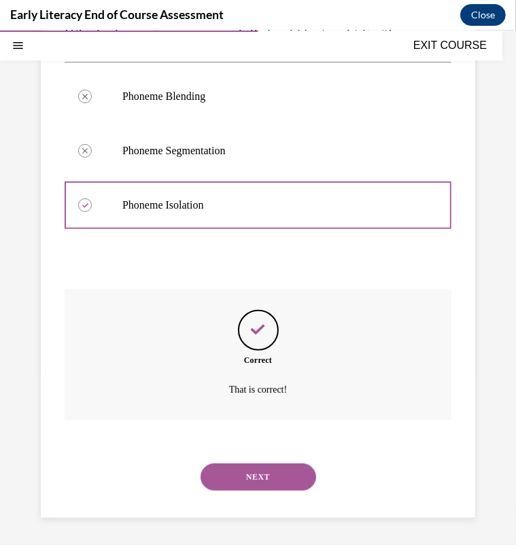
click at [253, 487] on button "NEXT" at bounding box center [257, 476] width 115 height 27
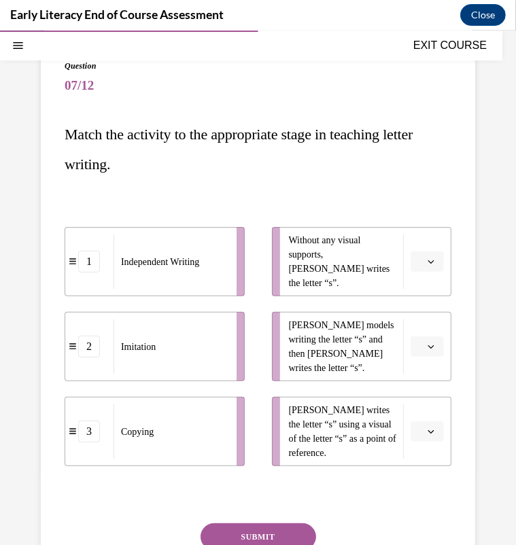
scroll to position [125, 0]
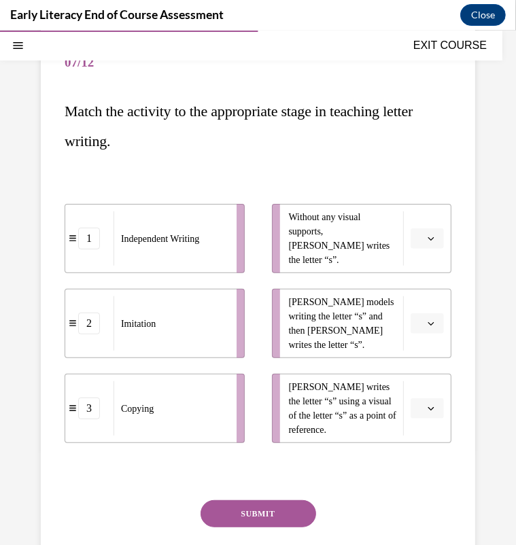
click at [416, 229] on button "button" at bounding box center [426, 238] width 33 height 20
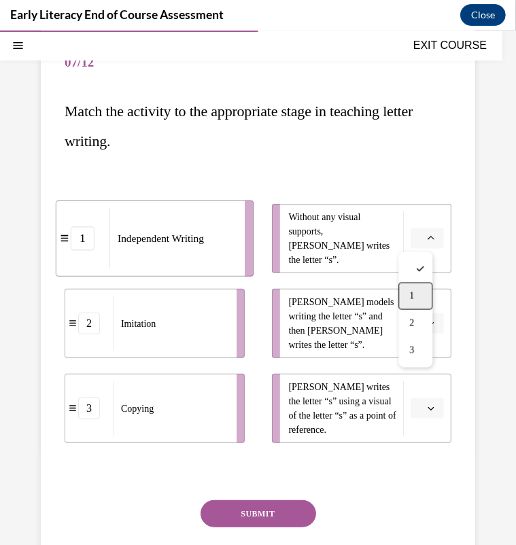
click at [416, 299] on div "1" at bounding box center [415, 295] width 34 height 27
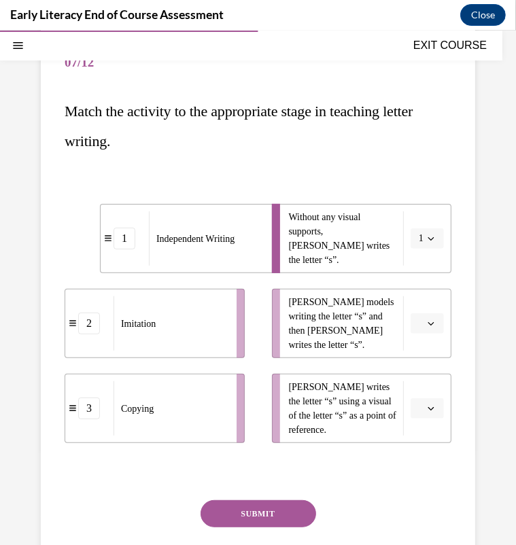
click at [426, 325] on span "button" at bounding box center [431, 323] width 10 height 10
click at [413, 405] on span "2" at bounding box center [411, 407] width 5 height 11
click at [413, 405] on button "button" at bounding box center [426, 407] width 33 height 20
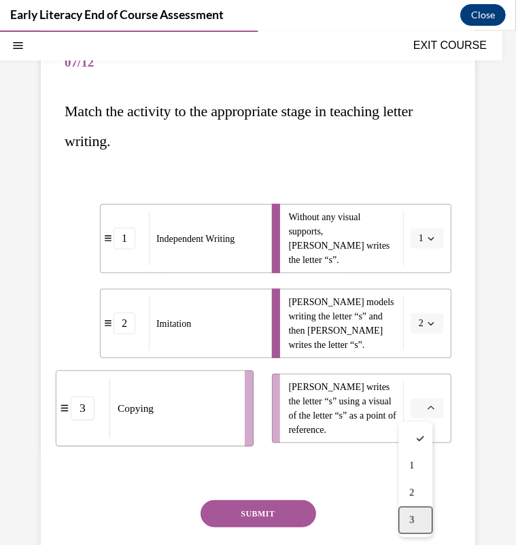
click at [411, 519] on span "3" at bounding box center [411, 519] width 5 height 11
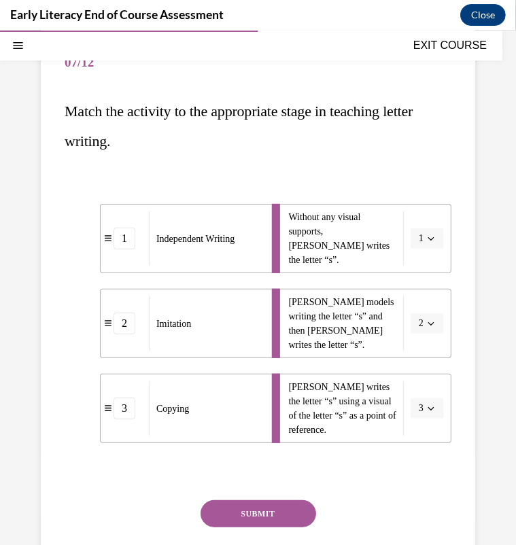
click at [296, 527] on div "SUBMIT" at bounding box center [258, 533] width 387 height 68
click at [283, 511] on button "SUBMIT" at bounding box center [257, 512] width 115 height 27
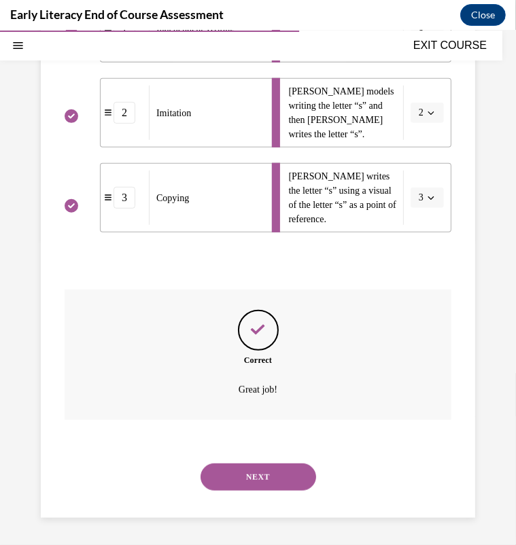
click at [283, 484] on button "NEXT" at bounding box center [257, 476] width 115 height 27
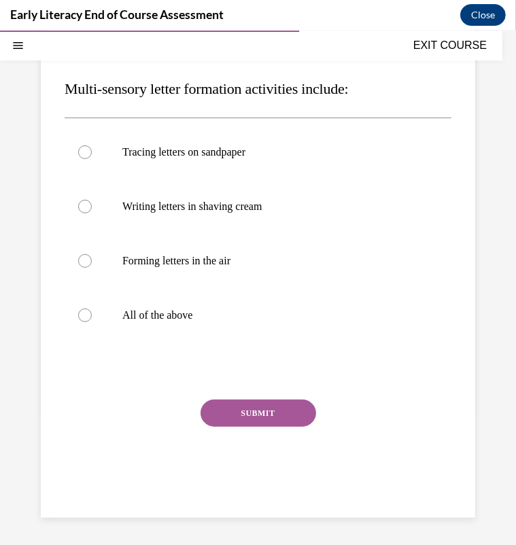
scroll to position [124, 0]
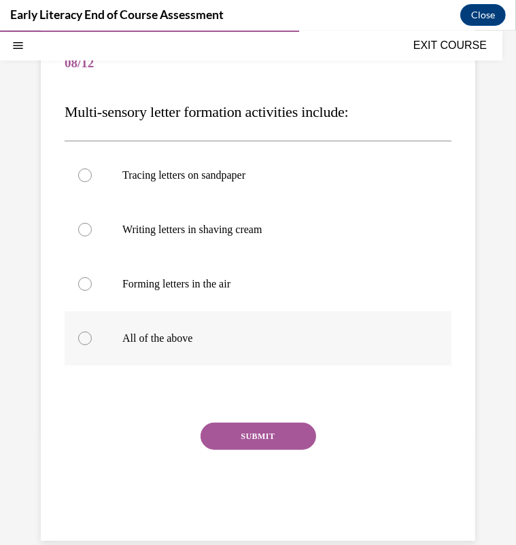
click at [153, 351] on div at bounding box center [258, 337] width 387 height 54
click at [231, 424] on button "SUBMIT" at bounding box center [257, 435] width 115 height 27
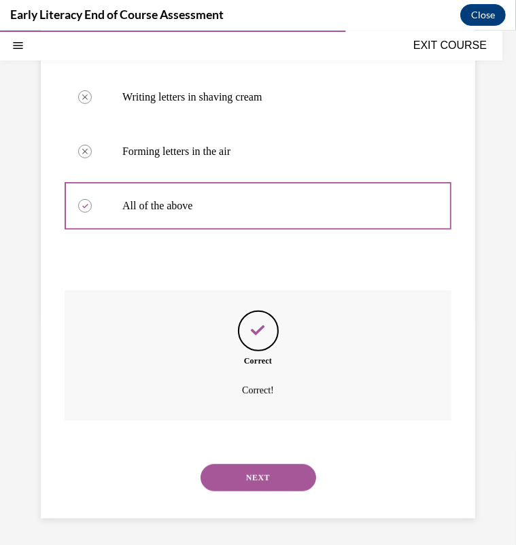
scroll to position [257, 0]
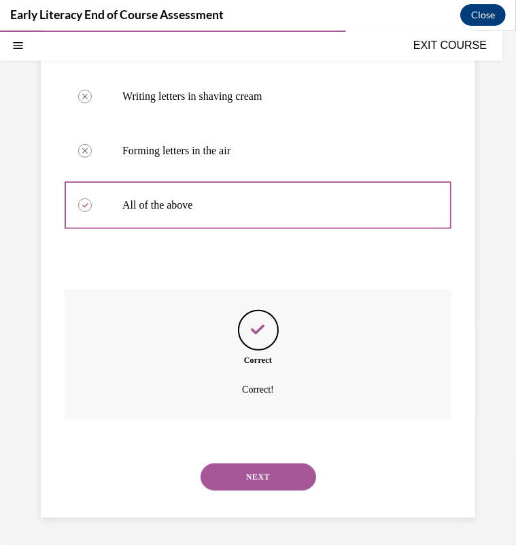
click at [236, 477] on button "NEXT" at bounding box center [257, 476] width 115 height 27
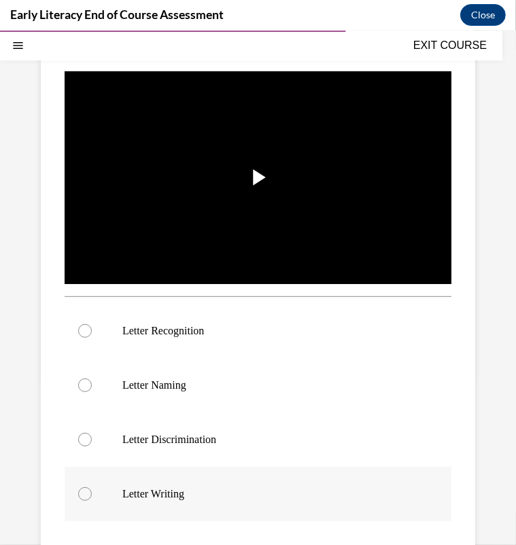
scroll to position [210, 0]
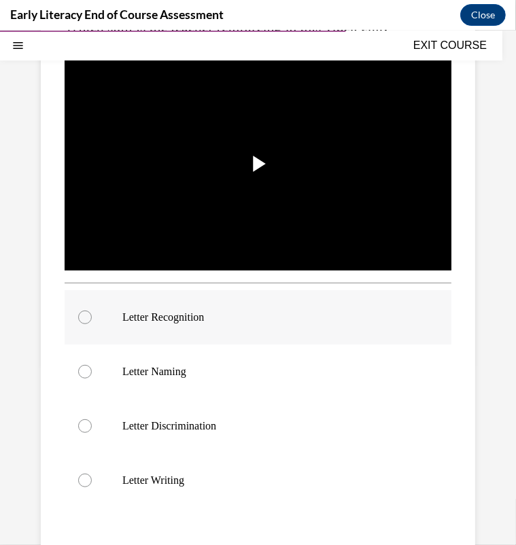
click at [224, 329] on div at bounding box center [258, 316] width 387 height 54
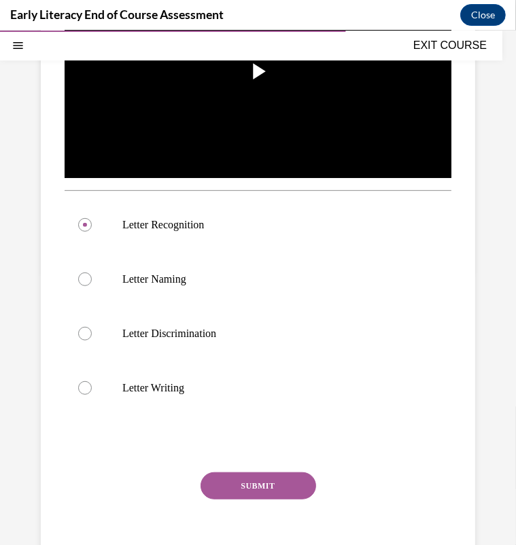
click at [244, 473] on button "SUBMIT" at bounding box center [257, 484] width 115 height 27
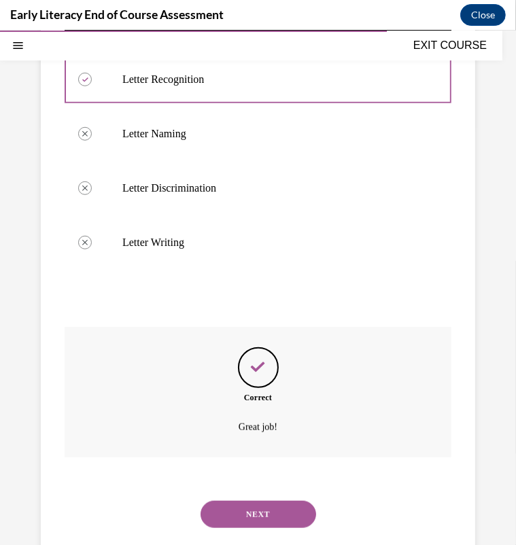
scroll to position [479, 0]
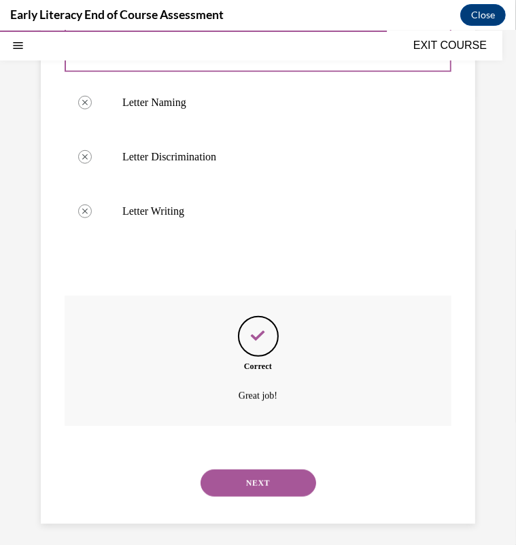
click at [242, 473] on button "NEXT" at bounding box center [257, 482] width 115 height 27
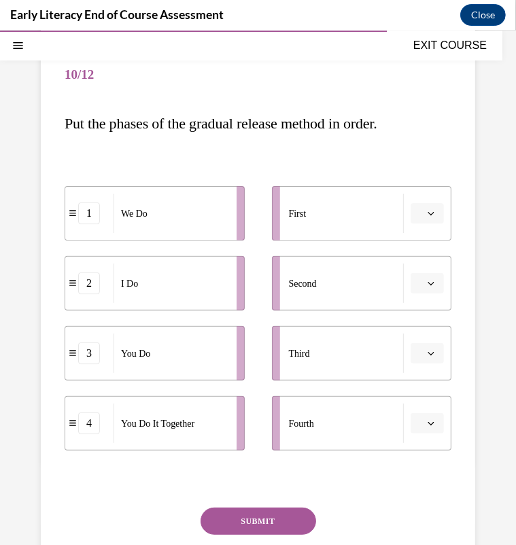
scroll to position [113, 0]
click at [421, 202] on button "button" at bounding box center [426, 212] width 33 height 20
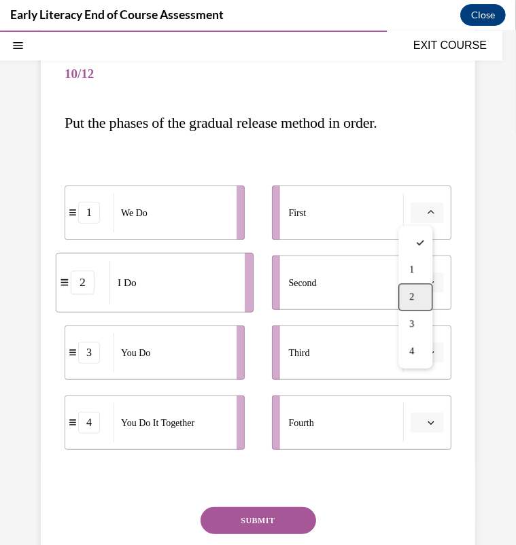
click at [406, 293] on div "2" at bounding box center [415, 296] width 34 height 27
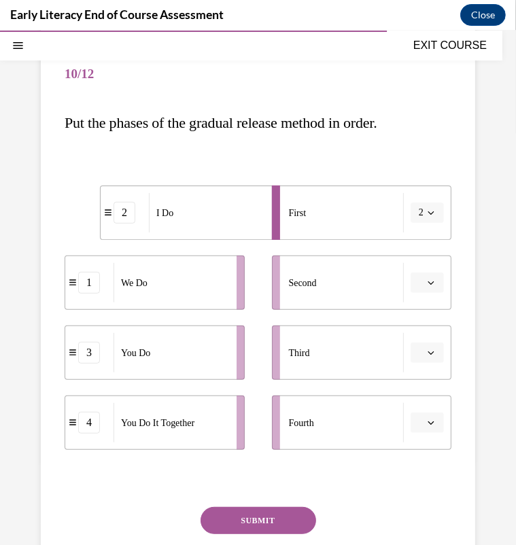
drag, startPoint x: 405, startPoint y: 293, endPoint x: 411, endPoint y: 287, distance: 8.6
click at [410, 288] on li "Second" at bounding box center [362, 282] width 180 height 54
click at [418, 287] on span "Please select an option" at bounding box center [420, 282] width 5 height 14
click at [402, 340] on div "1" at bounding box center [415, 338] width 34 height 27
click at [402, 340] on li "Third" at bounding box center [362, 352] width 180 height 54
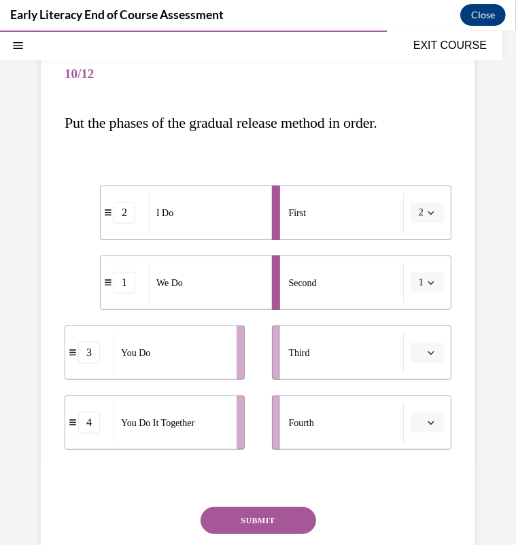
click at [410, 359] on button "button" at bounding box center [426, 352] width 33 height 20
click at [409, 487] on span "4" at bounding box center [411, 490] width 5 height 11
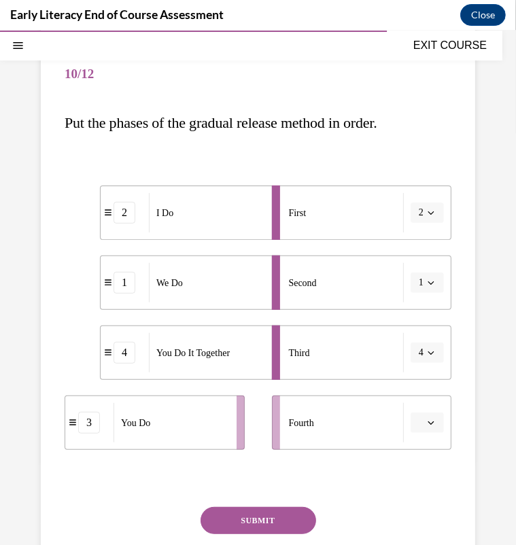
click at [414, 418] on button "button" at bounding box center [426, 422] width 33 height 20
click at [411, 368] on span "3" at bounding box center [411, 364] width 5 height 11
click at [270, 518] on button "SUBMIT" at bounding box center [257, 519] width 115 height 27
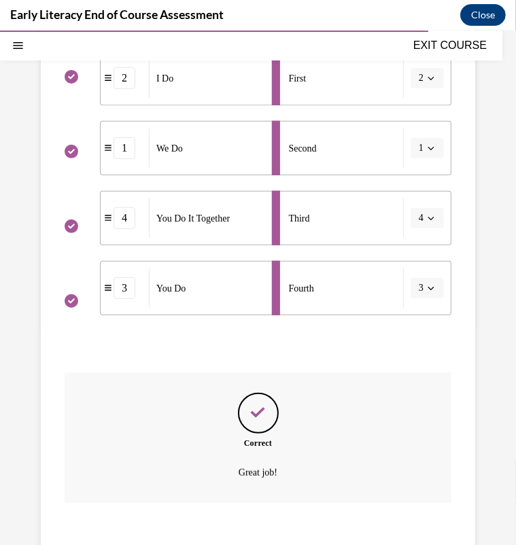
scroll to position [331, 0]
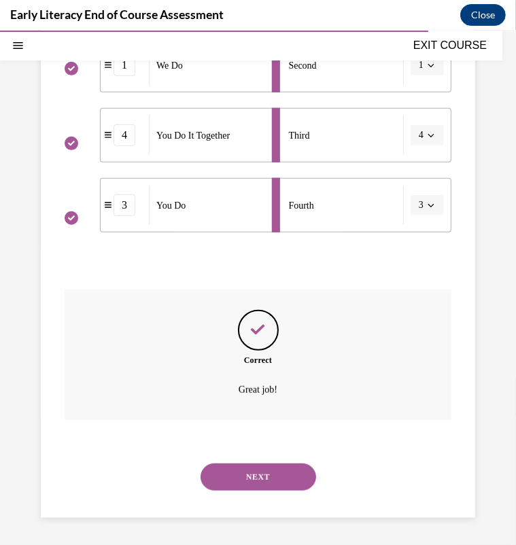
click at [266, 478] on button "NEXT" at bounding box center [257, 476] width 115 height 27
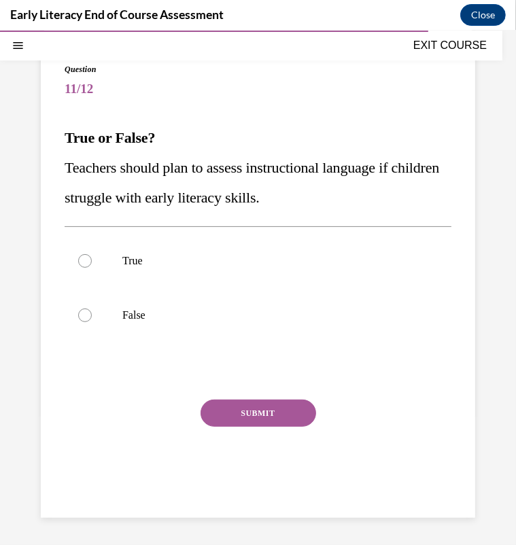
scroll to position [98, 0]
click at [234, 329] on div at bounding box center [258, 315] width 387 height 54
click at [224, 274] on div at bounding box center [258, 261] width 387 height 54
click at [224, 426] on div "SUBMIT" at bounding box center [258, 433] width 387 height 68
click at [226, 420] on button "SUBMIT" at bounding box center [257, 412] width 115 height 27
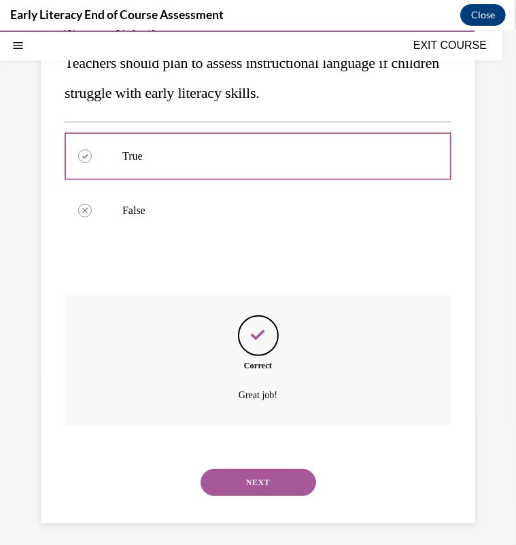
scroll to position [209, 0]
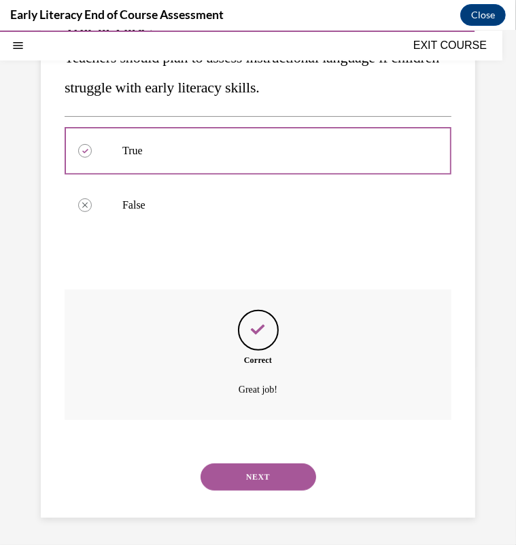
click at [246, 470] on button "NEXT" at bounding box center [257, 476] width 115 height 27
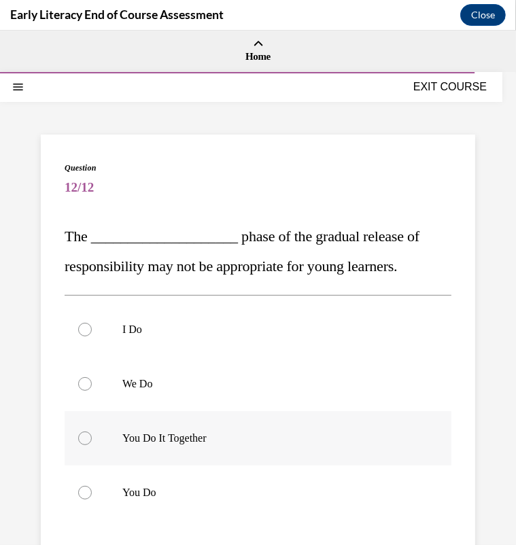
click at [245, 428] on div at bounding box center [258, 437] width 387 height 54
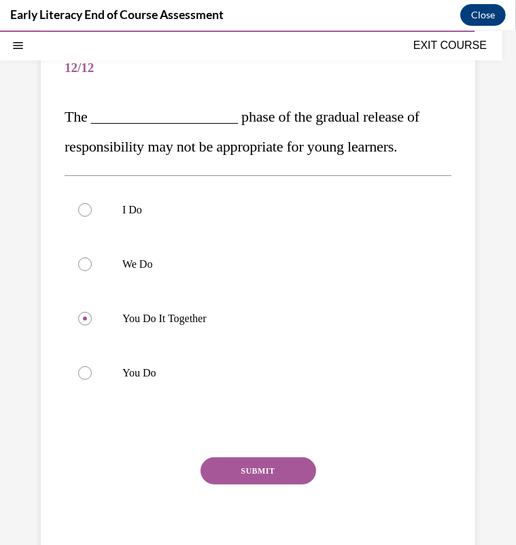
click at [260, 475] on button "SUBMIT" at bounding box center [257, 469] width 115 height 27
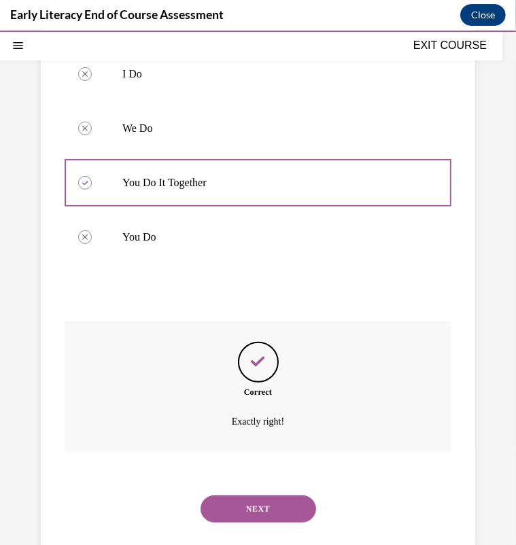
scroll to position [287, 0]
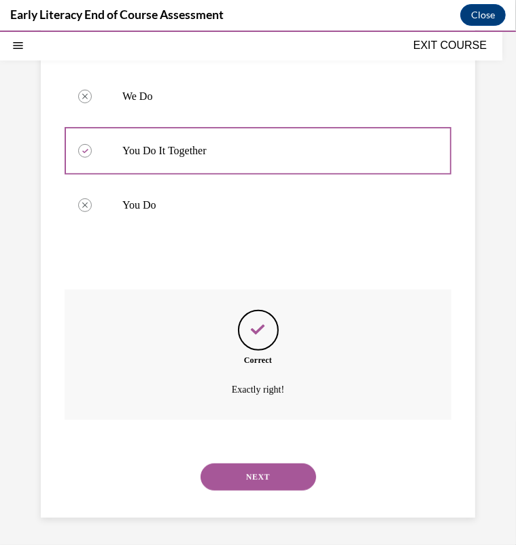
click at [261, 475] on button "NEXT" at bounding box center [257, 476] width 115 height 27
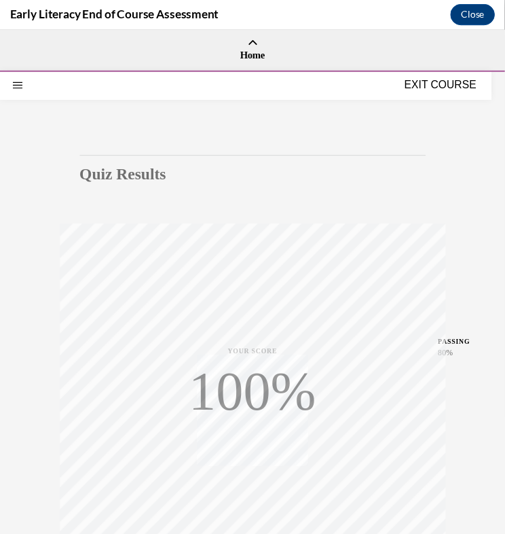
scroll to position [163, 0]
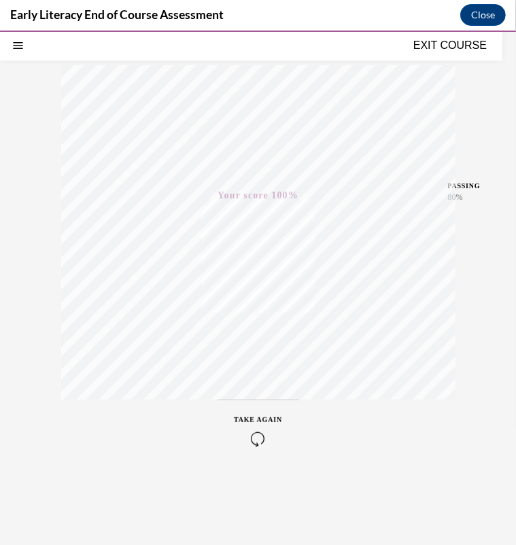
click at [456, 41] on button "EXIT COURSE" at bounding box center [450, 45] width 82 height 16
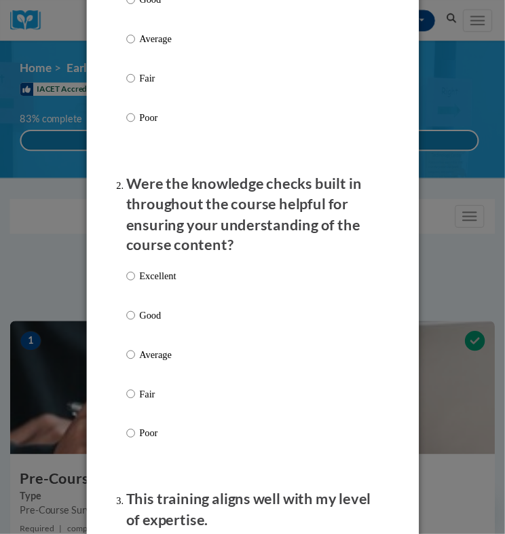
scroll to position [0, 0]
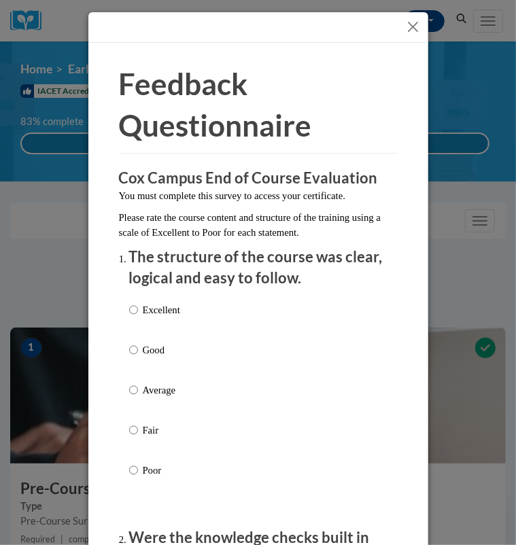
click at [406, 30] on button "Close" at bounding box center [412, 26] width 17 height 17
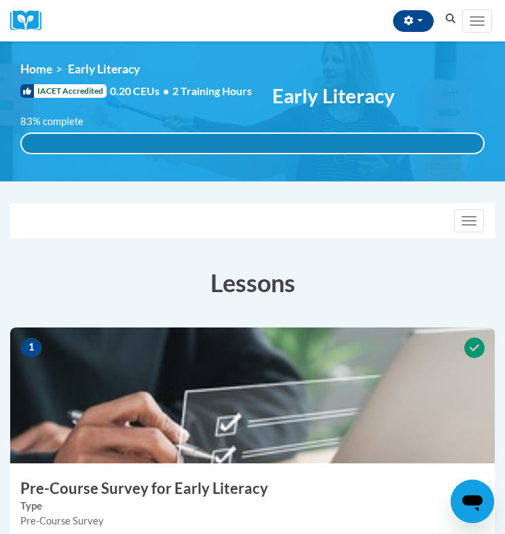
click at [60, 115] on label "83% complete" at bounding box center [59, 121] width 78 height 15
click at [473, 215] on button "Toggle navigation" at bounding box center [469, 220] width 30 height 23
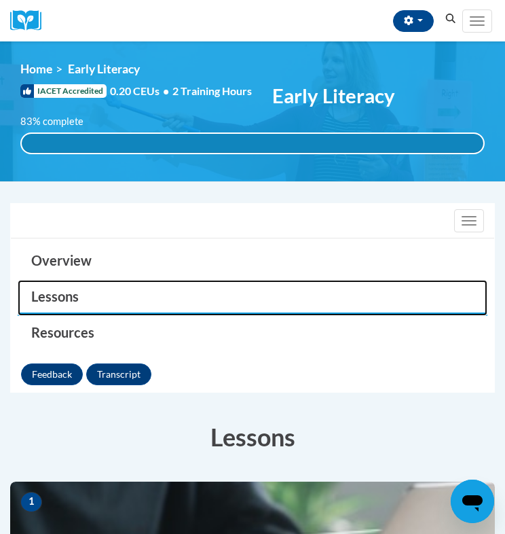
click at [75, 297] on link "Lessons" at bounding box center [253, 298] width 470 height 36
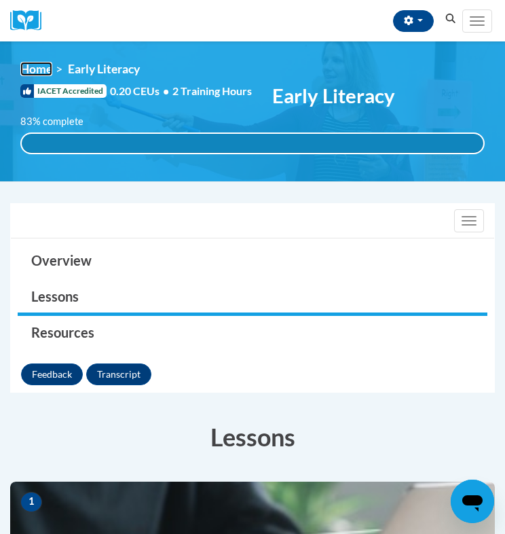
click at [33, 69] on link "Home" at bounding box center [36, 69] width 32 height 14
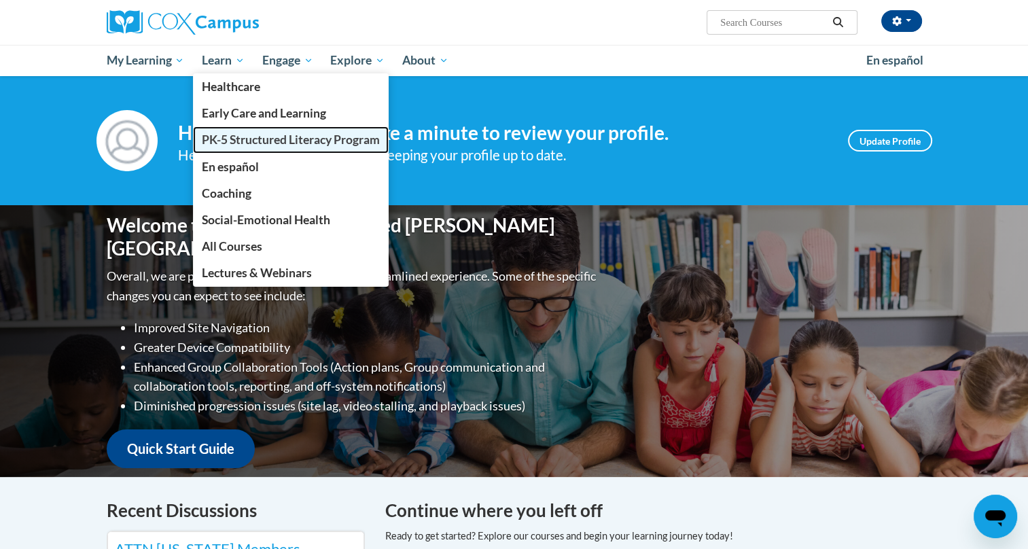
click at [229, 141] on span "PK-5 Structured Literacy Program" at bounding box center [291, 139] width 178 height 14
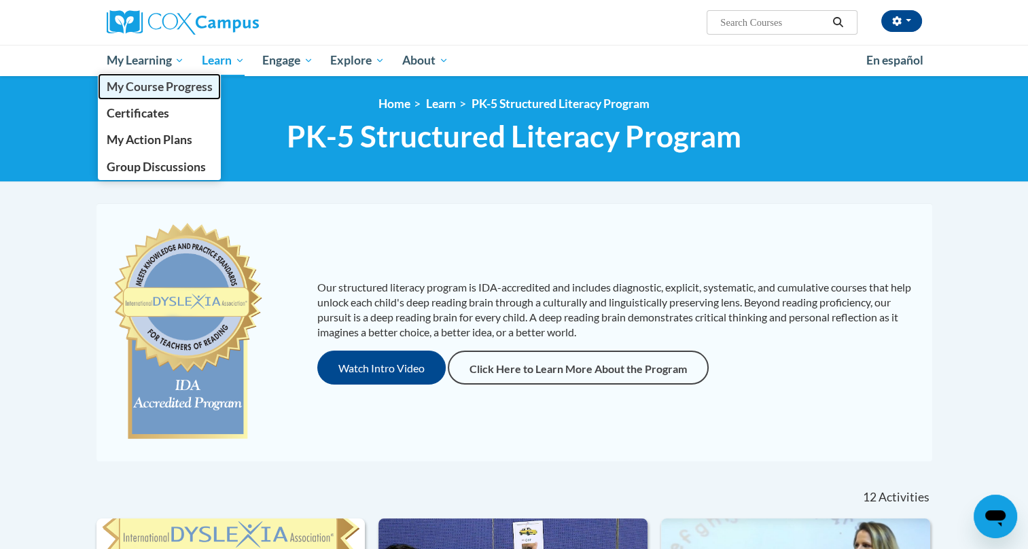
click at [139, 76] on link "My Course Progress" at bounding box center [160, 86] width 124 height 26
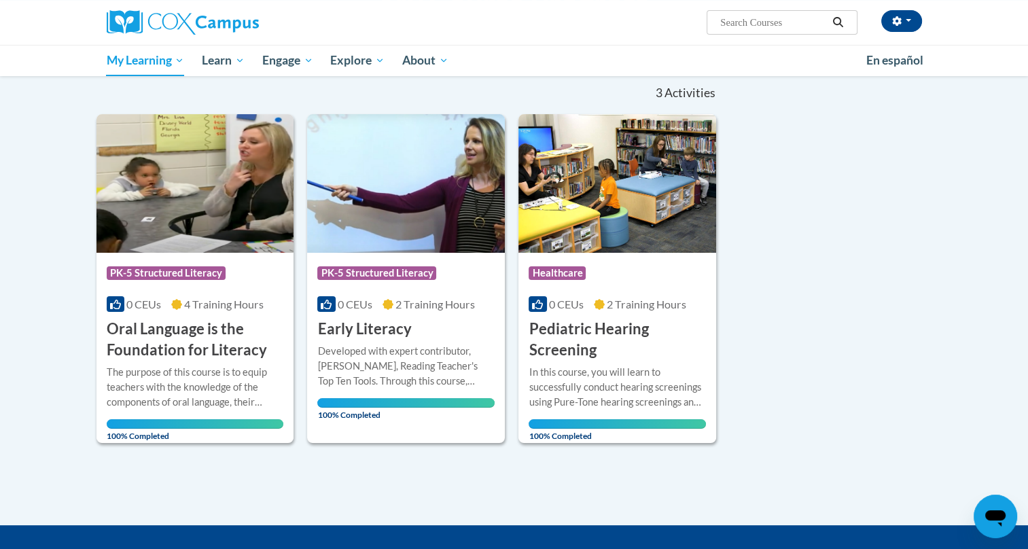
scroll to position [162, 0]
